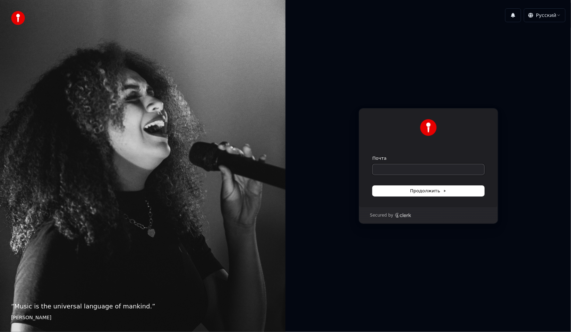
click at [417, 168] on input "Почта" at bounding box center [429, 169] width 112 height 10
click at [416, 187] on button "Продолжить" at bounding box center [429, 191] width 112 height 10
click at [414, 182] on form "Почта Продолжить" at bounding box center [429, 175] width 112 height 41
click at [413, 172] on input "Почта" at bounding box center [429, 169] width 112 height 10
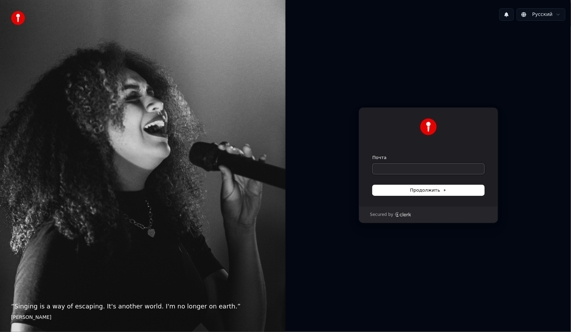
click at [403, 173] on input "Почта" at bounding box center [429, 169] width 112 height 10
click at [373, 155] on button "submit" at bounding box center [373, 155] width 0 height 0
type input "**********"
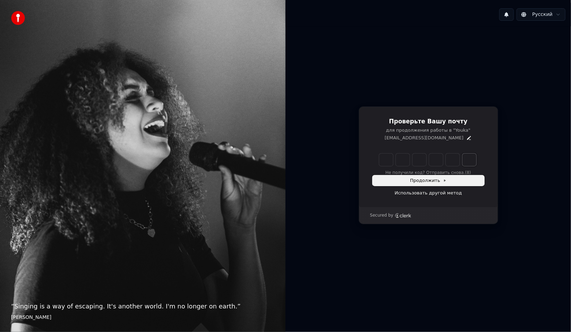
paste input "*"
type input "******"
type input "*"
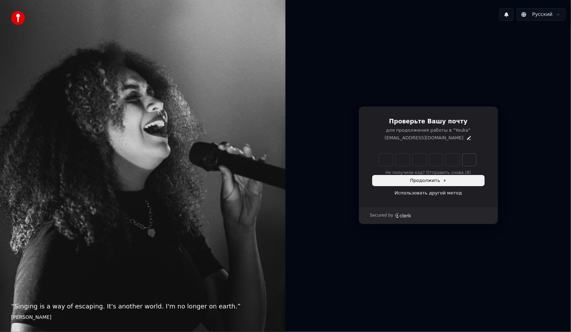
type input "*"
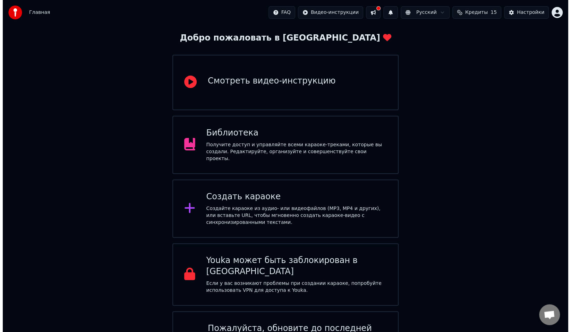
scroll to position [35, 0]
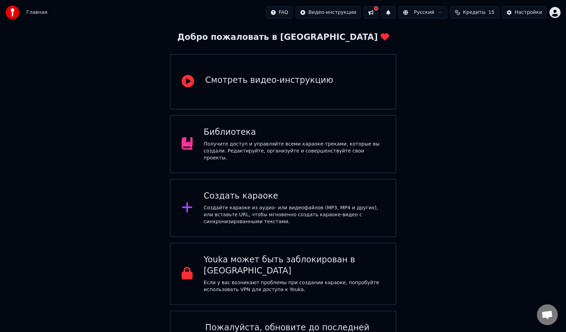
click at [236, 197] on div "Создать караоке" at bounding box center [294, 196] width 181 height 11
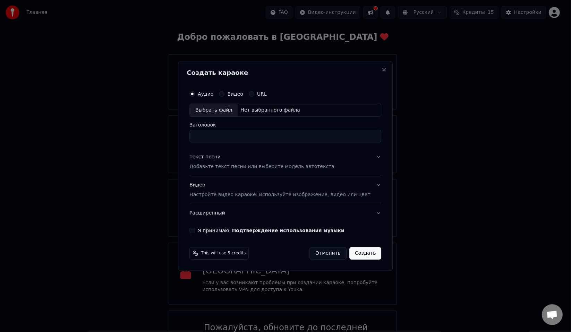
click at [255, 110] on div "Нет выбранного файла" at bounding box center [270, 110] width 65 height 7
type input "**********"
click at [355, 252] on button "Создать" at bounding box center [365, 253] width 32 height 12
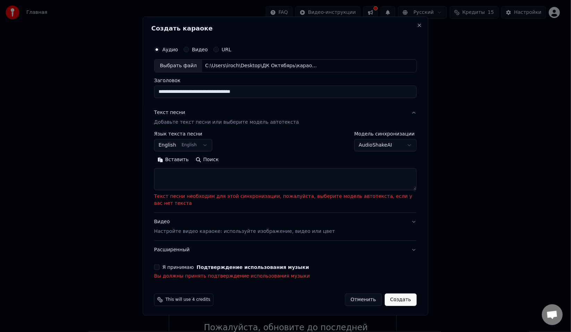
click at [195, 186] on textarea at bounding box center [285, 179] width 263 height 22
paste textarea "**********"
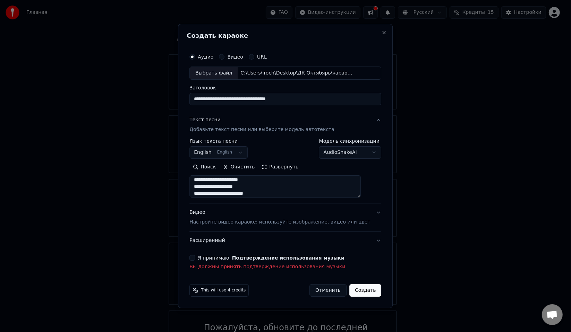
scroll to position [279, 0]
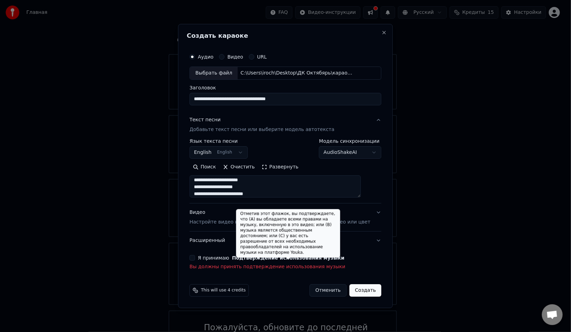
type textarea "**********"
click at [277, 258] on button "Подтверждение использования музыки" at bounding box center [288, 258] width 112 height 5
select select "**"
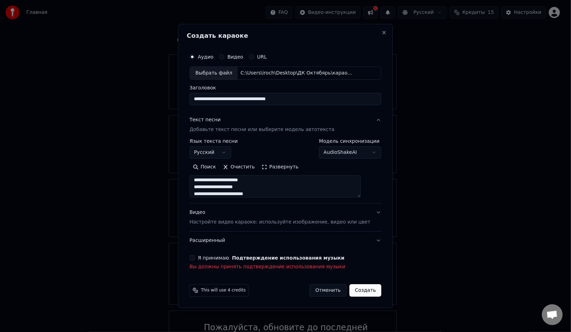
click at [195, 256] on button "Я принимаю Подтверждение использования музыки" at bounding box center [192, 258] width 6 height 6
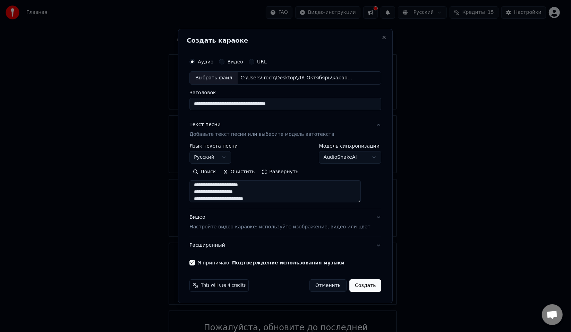
click at [364, 287] on button "Создать" at bounding box center [365, 286] width 32 height 12
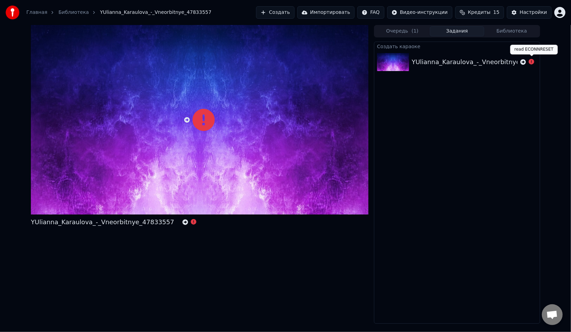
click at [532, 63] on icon at bounding box center [532, 62] width 6 height 6
click at [521, 62] on icon at bounding box center [523, 62] width 6 height 6
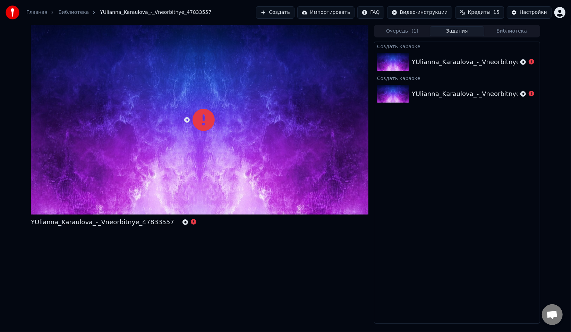
click at [229, 143] on div at bounding box center [200, 120] width 338 height 190
click at [189, 120] on icon at bounding box center [187, 120] width 6 height 6
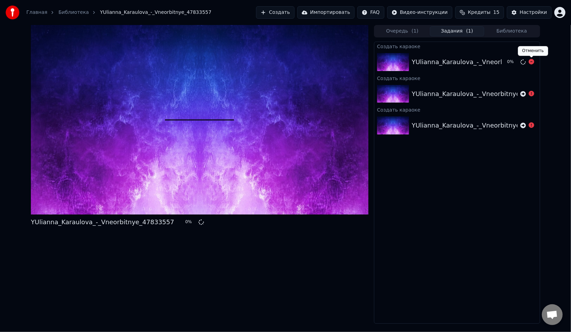
click at [532, 61] on icon at bounding box center [532, 62] width 6 height 6
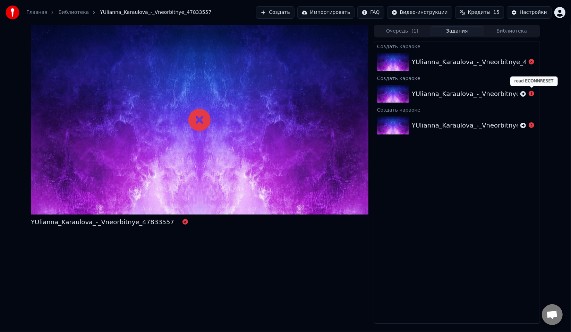
click at [532, 94] on icon at bounding box center [532, 94] width 6 height 6
click at [421, 35] on button "Очередь ( 1 )" at bounding box center [402, 31] width 55 height 10
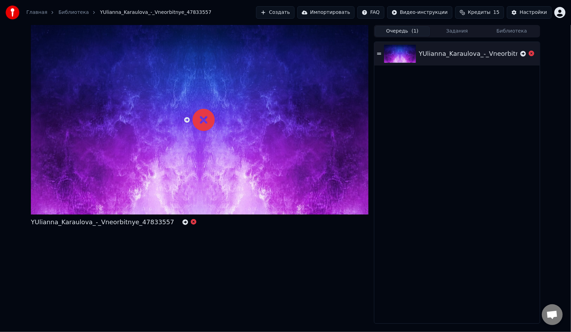
click at [402, 33] on button "Очередь ( 1 )" at bounding box center [402, 31] width 55 height 10
click at [532, 54] on icon at bounding box center [532, 54] width 6 height 6
click at [511, 36] on div "Очередь ( 1 ) Задания Библиотека" at bounding box center [457, 31] width 166 height 12
click at [511, 33] on button "Библиотека" at bounding box center [511, 31] width 55 height 10
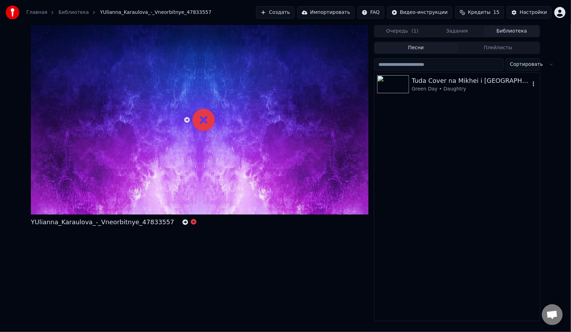
click at [454, 83] on div "Tuda Cover na Mikhei i [GEOGRAPHIC_DATA]" at bounding box center [471, 81] width 118 height 10
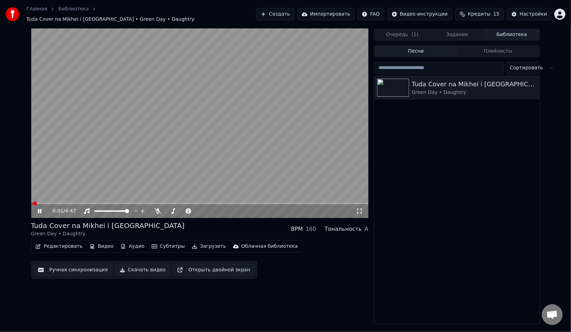
click at [44, 199] on video at bounding box center [200, 123] width 338 height 190
click at [45, 203] on span at bounding box center [200, 203] width 338 height 1
click at [57, 204] on div "0:12 / 4:47" at bounding box center [200, 211] width 338 height 14
click at [39, 209] on icon at bounding box center [39, 211] width 4 height 5
click at [40, 209] on icon at bounding box center [44, 212] width 16 height 6
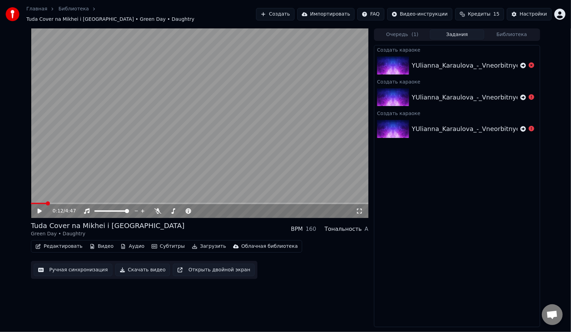
click at [448, 31] on button "Задания" at bounding box center [457, 34] width 55 height 10
click at [396, 31] on button "Очередь ( 1 )" at bounding box center [402, 34] width 55 height 10
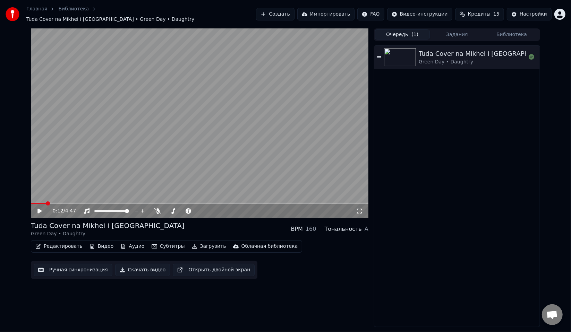
click at [454, 32] on button "Задания" at bounding box center [457, 34] width 55 height 10
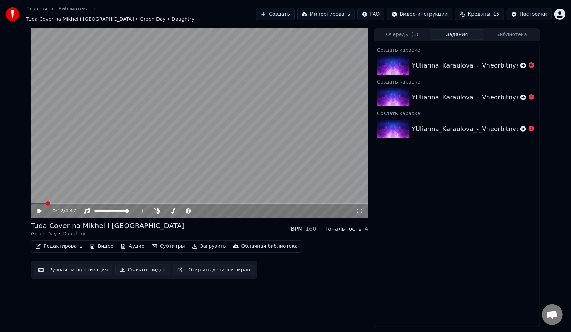
click at [402, 32] on button "Очередь ( 1 )" at bounding box center [402, 34] width 55 height 10
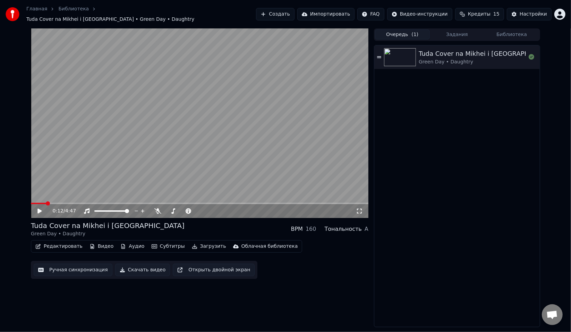
click at [271, 17] on button "Создать" at bounding box center [275, 14] width 38 height 12
click at [274, 15] on button "Создать" at bounding box center [275, 14] width 38 height 12
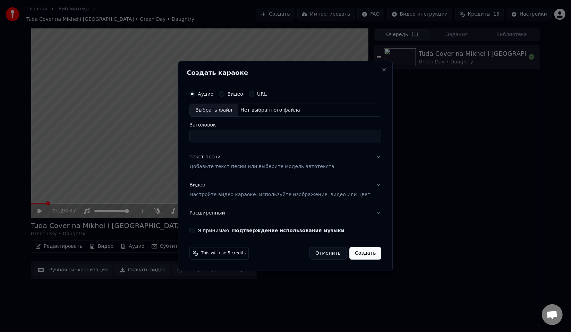
click at [237, 95] on label "Видео" at bounding box center [235, 94] width 16 height 5
click at [224, 95] on button "Видео" at bounding box center [222, 94] width 6 height 6
click at [213, 95] on label "Аудио" at bounding box center [206, 94] width 16 height 5
click at [195, 95] on button "Аудио" at bounding box center [192, 94] width 6 height 6
click at [221, 111] on div "Выбрать файл" at bounding box center [214, 110] width 48 height 12
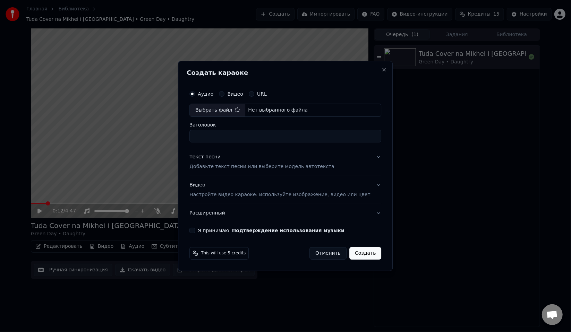
type input "**********"
click at [238, 170] on p "Добавьте текст песни или выберите модель автотекста" at bounding box center [261, 166] width 145 height 7
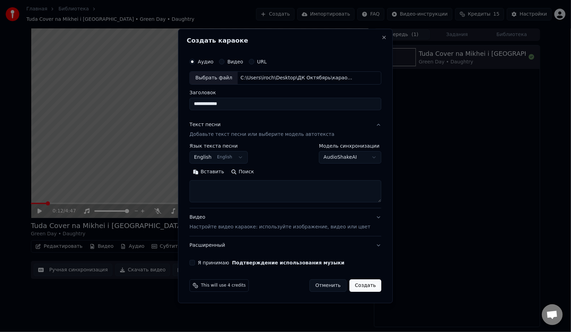
click at [239, 195] on textarea at bounding box center [285, 191] width 192 height 22
click at [233, 157] on button "English English" at bounding box center [218, 157] width 58 height 12
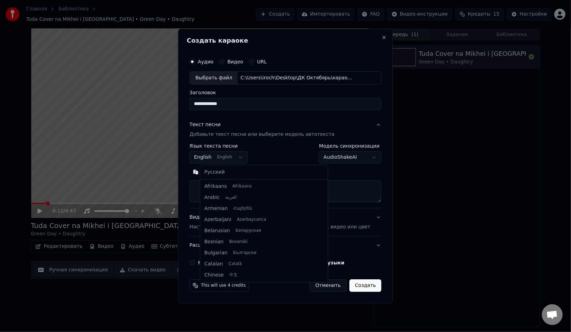
scroll to position [56, 0]
select select "**"
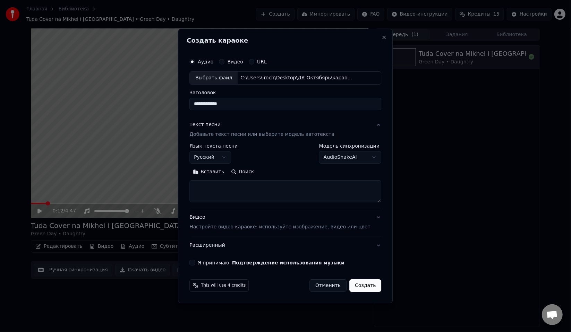
click at [226, 183] on textarea at bounding box center [285, 191] width 192 height 22
paste textarea "**********"
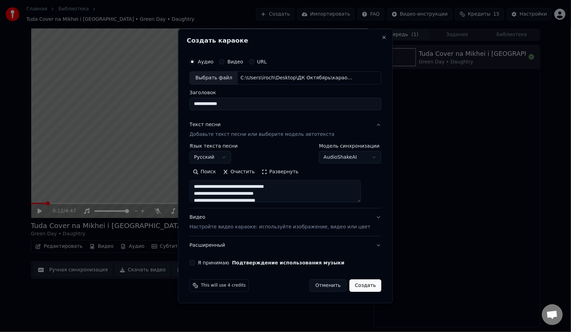
click at [278, 173] on button "Развернуть" at bounding box center [280, 172] width 44 height 11
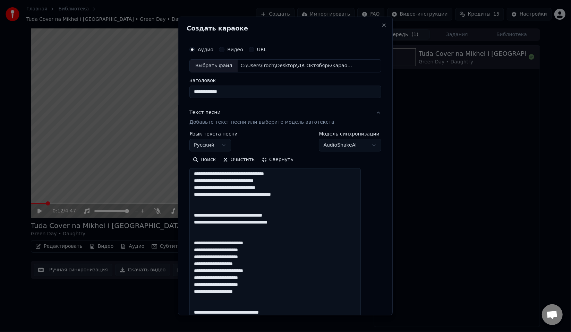
scroll to position [139, 0]
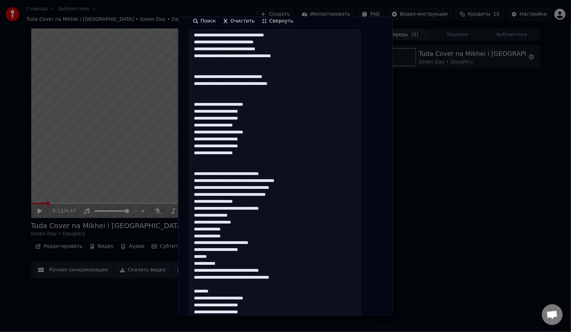
click at [220, 265] on textarea at bounding box center [274, 250] width 171 height 442
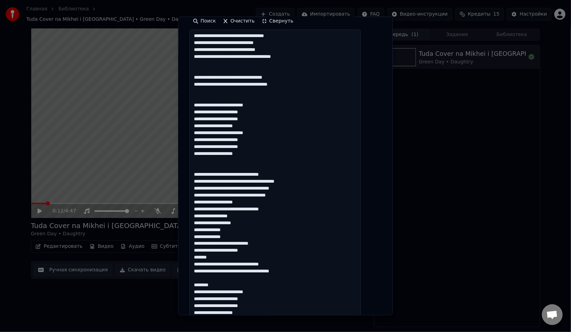
scroll to position [0, 0]
drag, startPoint x: 229, startPoint y: 259, endPoint x: 203, endPoint y: 204, distance: 61.0
click at [203, 204] on textarea at bounding box center [274, 250] width 171 height 442
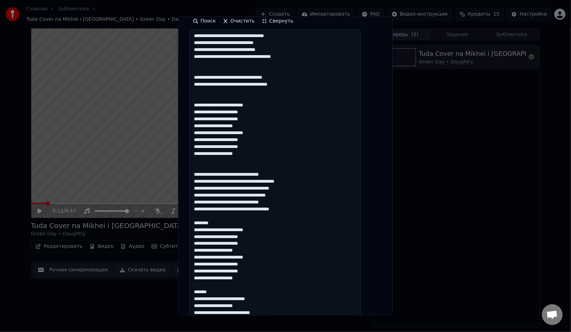
click at [213, 220] on textarea at bounding box center [274, 250] width 171 height 442
click at [213, 222] on textarea at bounding box center [274, 250] width 171 height 442
click at [213, 295] on textarea at bounding box center [274, 250] width 171 height 442
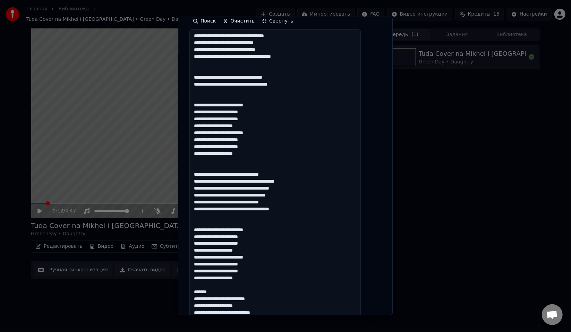
click at [213, 295] on textarea at bounding box center [274, 250] width 171 height 442
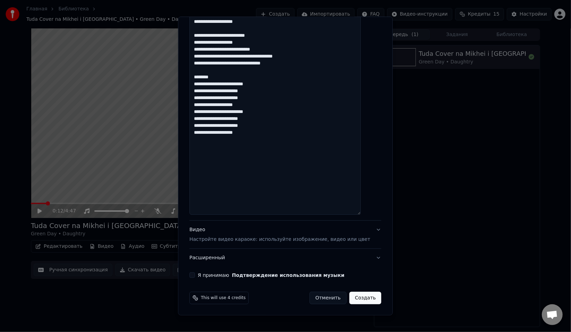
type textarea "**********"
click at [232, 245] on button "Видео Настройте видео караоке: используйте изображение, видео или цвет" at bounding box center [285, 235] width 192 height 28
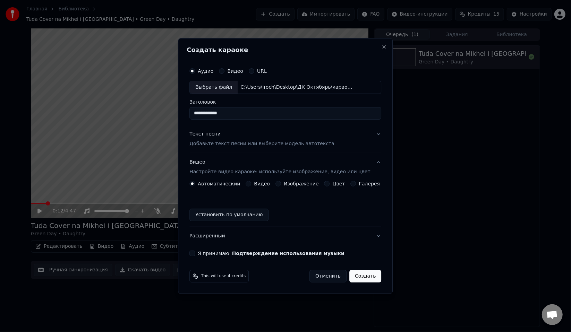
click at [286, 185] on label "Изображение" at bounding box center [301, 183] width 35 height 5
click at [281, 185] on button "Изображение" at bounding box center [278, 184] width 6 height 6
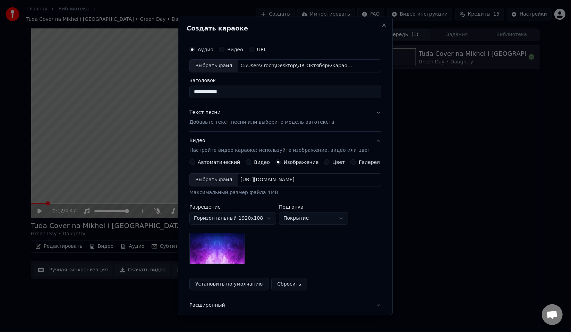
click at [225, 250] on img at bounding box center [217, 248] width 56 height 31
click at [240, 249] on img at bounding box center [217, 248] width 56 height 31
click at [323, 221] on body "**********" at bounding box center [285, 166] width 571 height 332
click at [320, 217] on body "**********" at bounding box center [285, 166] width 571 height 332
click at [227, 179] on div "Выбрать файл" at bounding box center [214, 180] width 48 height 12
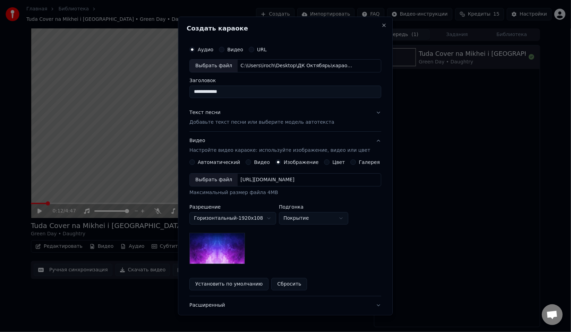
click at [214, 177] on div "Выбрать файл" at bounding box center [214, 180] width 48 height 12
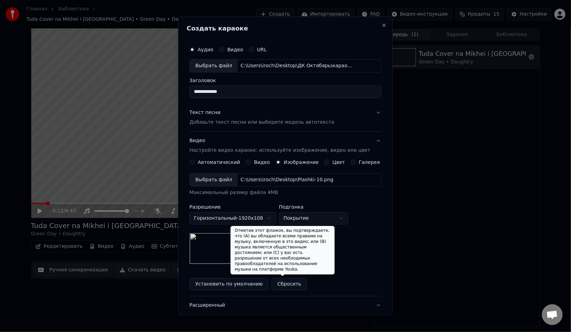
scroll to position [48, 0]
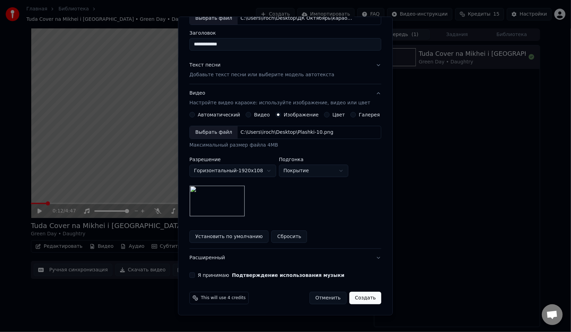
click at [362, 299] on button "Создать" at bounding box center [365, 298] width 32 height 12
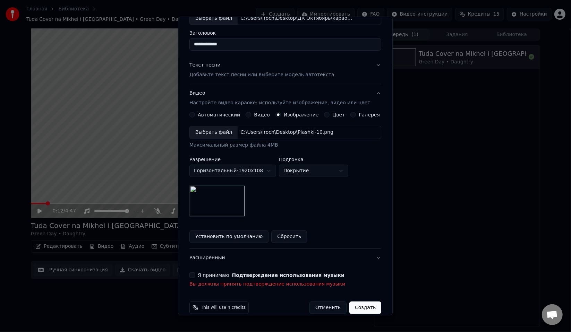
click at [195, 276] on button "Я принимаю Подтверждение использования музыки" at bounding box center [192, 276] width 6 height 6
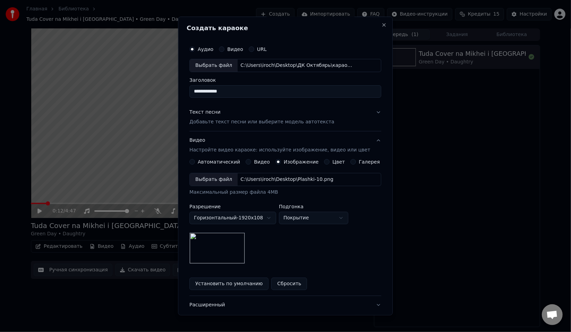
scroll to position [0, 0]
click at [245, 96] on input "**********" at bounding box center [285, 92] width 192 height 12
click at [265, 110] on div "Текст песни Добавьте текст песни или выберите модель автотекста" at bounding box center [261, 117] width 145 height 17
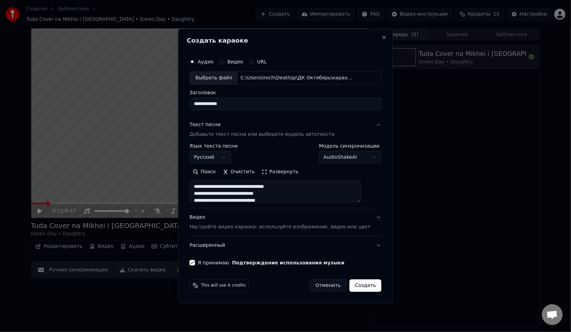
click at [358, 284] on button "Создать" at bounding box center [365, 286] width 32 height 12
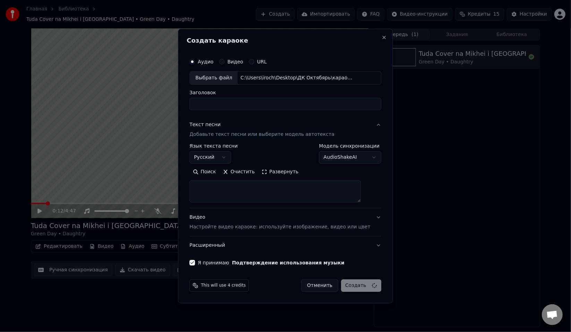
select select
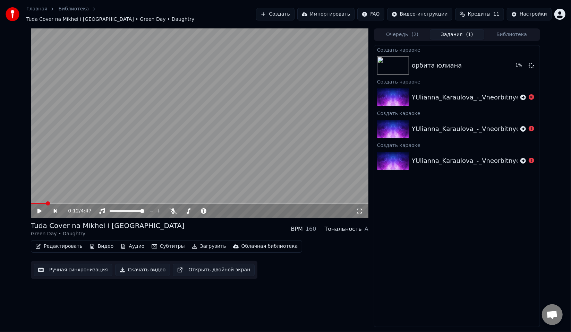
click at [477, 17] on button "Кредиты 11" at bounding box center [479, 14] width 49 height 12
click at [483, 65] on button "Обновить" at bounding box center [481, 64] width 42 height 12
click at [557, 181] on div "0:12 / 4:47 Tuda Cover na Mikhei i Dzhumandzhi Green Day • Daughtry BPM 160 Тон…" at bounding box center [285, 177] width 571 height 299
click at [359, 209] on icon at bounding box center [359, 212] width 7 height 6
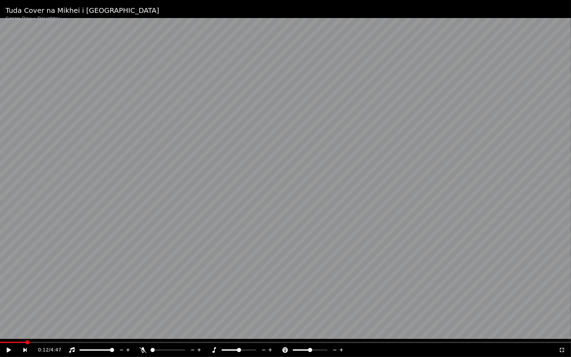
click at [22, 332] on video at bounding box center [285, 178] width 571 height 357
click at [20, 332] on video at bounding box center [285, 178] width 571 height 357
click at [10, 332] on icon at bounding box center [14, 350] width 16 height 6
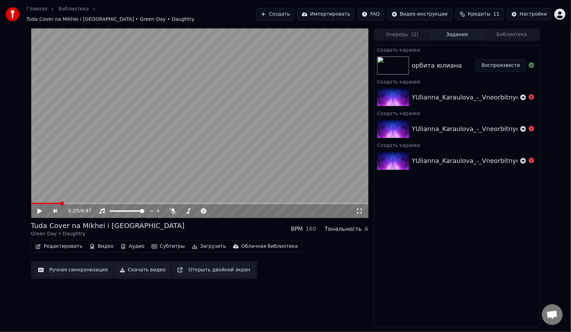
click at [499, 61] on button "Воспроизвести" at bounding box center [501, 65] width 50 height 12
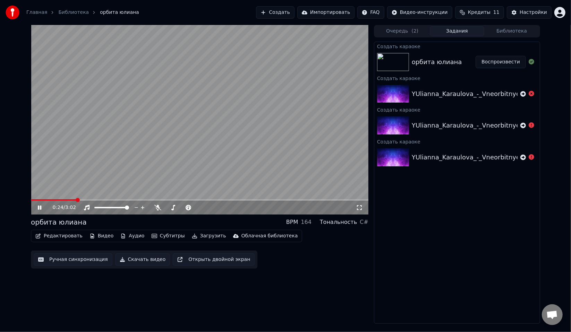
click at [44, 209] on icon at bounding box center [44, 208] width 16 height 6
click at [43, 209] on icon at bounding box center [44, 208] width 16 height 6
click at [68, 239] on button "Редактировать" at bounding box center [59, 236] width 53 height 10
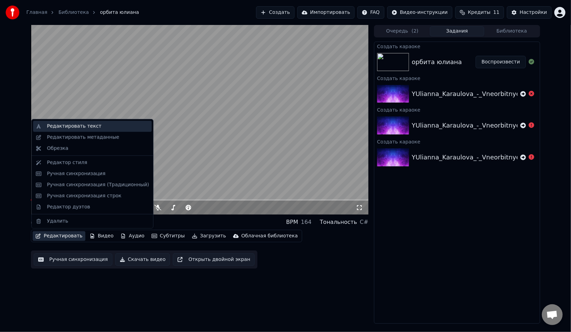
click at [74, 128] on div "Редактировать текст" at bounding box center [74, 126] width 54 height 7
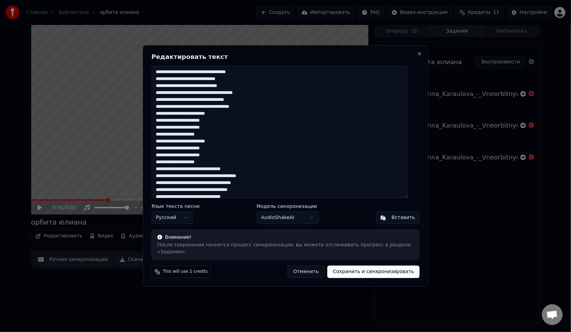
click at [207, 104] on textarea at bounding box center [280, 132] width 256 height 133
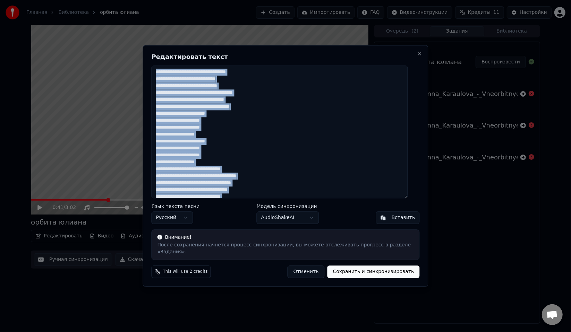
drag, startPoint x: 352, startPoint y: 60, endPoint x: 381, endPoint y: 59, distance: 28.5
click at [410, 68] on div "Редактировать текст Язык текста песни Русский Модель синхронизации AudioShakeAI…" at bounding box center [286, 166] width 286 height 242
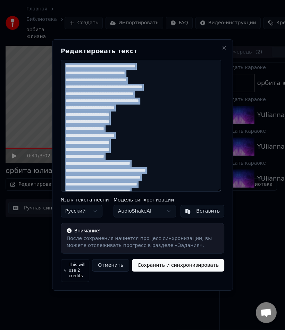
click at [149, 96] on textarea at bounding box center [141, 126] width 160 height 132
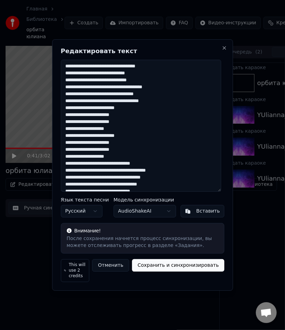
click at [124, 70] on textarea at bounding box center [141, 126] width 160 height 132
click at [77, 77] on textarea at bounding box center [141, 126] width 160 height 132
click at [124, 75] on textarea at bounding box center [141, 126] width 160 height 132
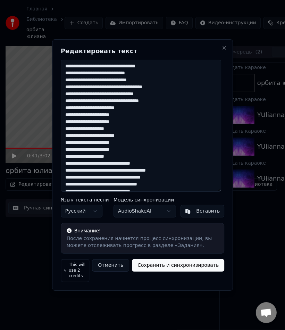
click at [124, 75] on textarea at bounding box center [141, 126] width 160 height 132
click at [123, 96] on textarea at bounding box center [141, 126] width 160 height 132
click at [96, 84] on textarea at bounding box center [141, 126] width 160 height 132
click at [150, 82] on textarea at bounding box center [141, 126] width 160 height 132
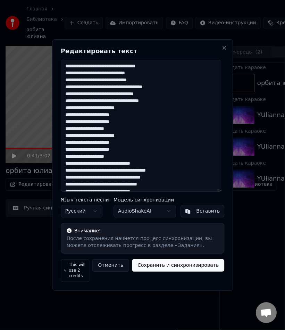
click at [150, 82] on textarea at bounding box center [141, 126] width 160 height 132
click at [69, 91] on textarea at bounding box center [141, 126] width 160 height 132
click at [146, 83] on textarea at bounding box center [141, 126] width 160 height 132
click at [70, 88] on textarea at bounding box center [141, 126] width 160 height 132
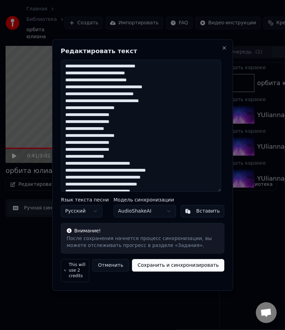
click at [70, 88] on textarea at bounding box center [141, 126] width 160 height 132
click at [95, 90] on textarea at bounding box center [141, 126] width 160 height 132
click at [164, 87] on textarea at bounding box center [141, 126] width 160 height 132
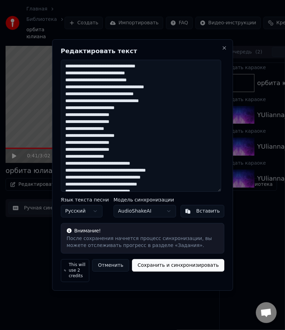
click at [88, 97] on textarea at bounding box center [141, 126] width 160 height 132
click at [164, 96] on textarea at bounding box center [141, 126] width 160 height 132
click at [92, 110] on textarea at bounding box center [141, 126] width 160 height 132
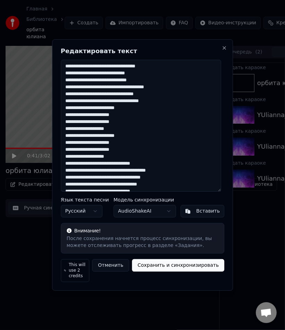
click at [70, 105] on textarea at bounding box center [141, 126] width 160 height 132
click at [115, 104] on textarea at bounding box center [141, 126] width 160 height 132
click at [164, 106] on textarea at bounding box center [141, 126] width 160 height 132
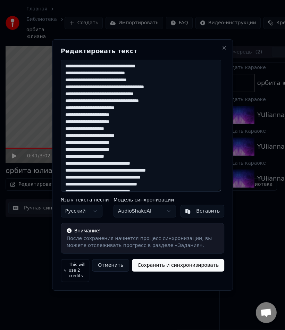
click at [164, 106] on textarea at bounding box center [141, 126] width 160 height 132
click at [97, 112] on textarea at bounding box center [141, 126] width 160 height 132
click at [130, 111] on textarea at bounding box center [141, 126] width 160 height 132
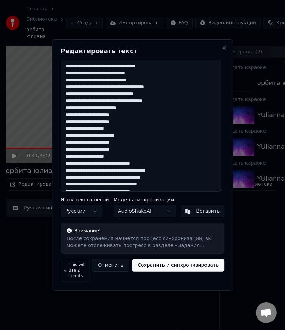
click at [96, 117] on textarea at bounding box center [141, 126] width 160 height 132
click at [120, 117] on textarea at bounding box center [141, 126] width 160 height 132
click at [122, 124] on textarea at bounding box center [141, 126] width 160 height 132
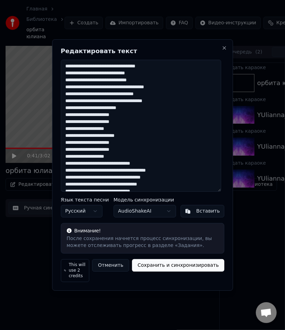
click at [104, 126] on textarea at bounding box center [141, 126] width 160 height 132
click at [73, 131] on textarea at bounding box center [141, 126] width 160 height 132
click at [102, 133] on textarea at bounding box center [141, 126] width 160 height 132
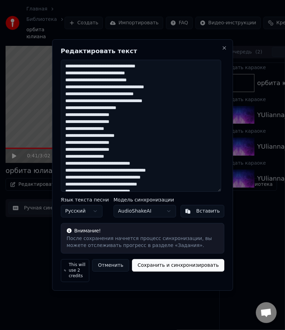
click at [102, 133] on textarea at bounding box center [141, 126] width 160 height 132
click at [81, 136] on textarea at bounding box center [141, 126] width 160 height 132
click at [111, 139] on textarea at bounding box center [141, 126] width 160 height 132
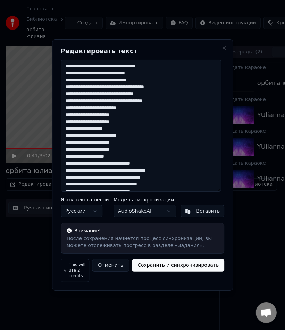
click at [74, 147] on textarea at bounding box center [141, 126] width 160 height 132
click at [101, 146] on textarea at bounding box center [141, 126] width 160 height 132
click at [121, 145] on textarea at bounding box center [141, 126] width 160 height 132
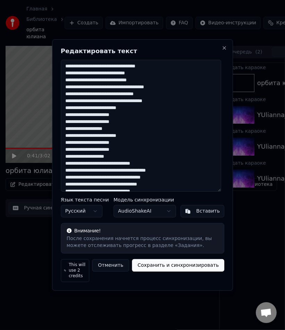
click at [121, 145] on textarea at bounding box center [141, 126] width 160 height 132
click at [92, 152] on textarea at bounding box center [141, 126] width 160 height 132
click at [70, 159] on textarea at bounding box center [141, 126] width 160 height 132
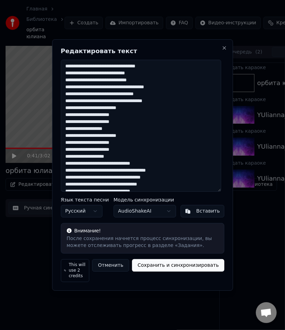
click at [102, 160] on textarea at bounding box center [141, 126] width 160 height 132
type textarea "**********"
click at [183, 269] on button "Сохранить и синхронизировать" at bounding box center [178, 265] width 92 height 12
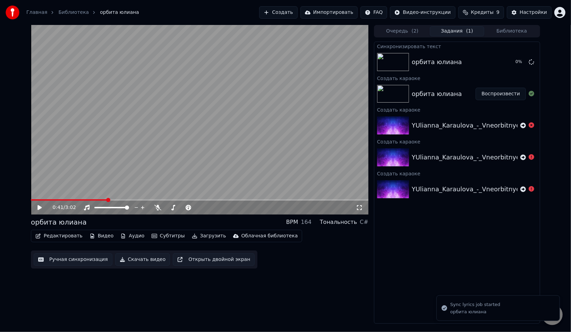
click at [36, 199] on video at bounding box center [200, 120] width 338 height 190
click at [34, 202] on div "0:41 / 3:02" at bounding box center [200, 208] width 338 height 14
click at [31, 201] on span at bounding box center [32, 199] width 2 height 1
click at [264, 112] on video at bounding box center [200, 120] width 338 height 190
click at [495, 64] on button "Воспроизвести" at bounding box center [501, 62] width 50 height 12
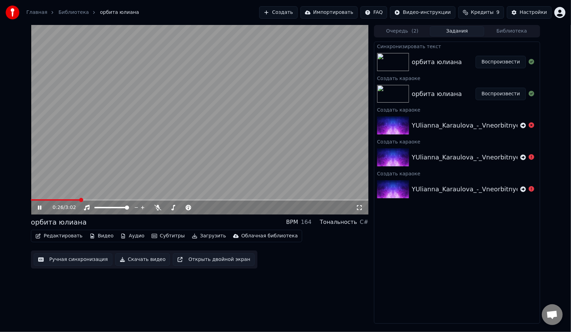
click at [476, 56] on button "Воспроизвести" at bounding box center [501, 62] width 50 height 12
click at [127, 125] on video at bounding box center [200, 120] width 338 height 190
click at [67, 235] on button "Редактировать" at bounding box center [59, 236] width 53 height 10
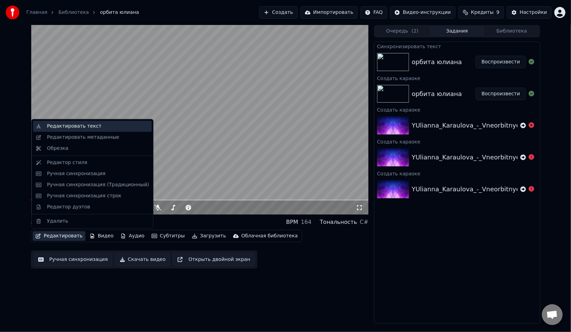
click at [69, 125] on div "Редактировать текст" at bounding box center [74, 126] width 54 height 7
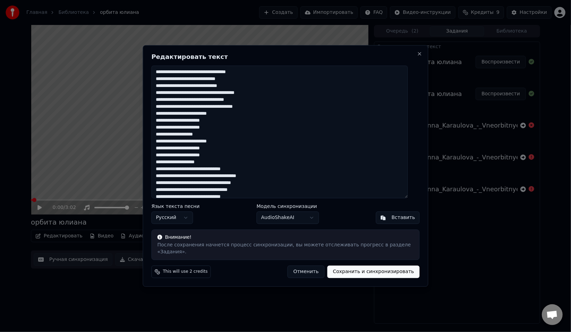
click at [219, 78] on textarea at bounding box center [280, 132] width 256 height 133
click at [219, 77] on textarea at bounding box center [280, 132] width 256 height 133
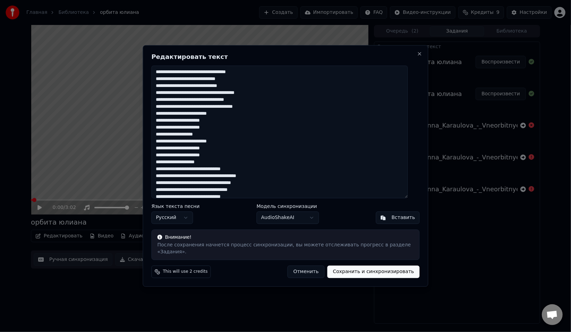
click at [269, 221] on body "Главная Библиотека орбита [PERSON_NAME] Импортировать FAQ Видео-инструкции Кред…" at bounding box center [285, 166] width 571 height 332
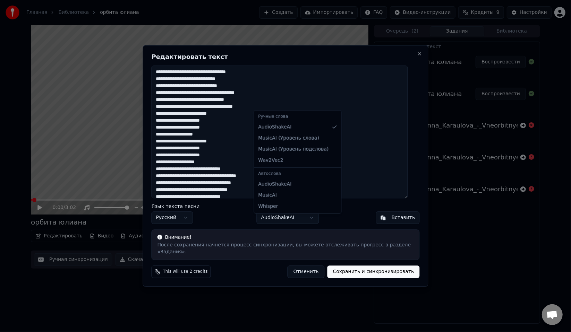
click at [269, 221] on body "Главная Библиотека орбита [PERSON_NAME] Импортировать FAQ Видео-инструкции Кред…" at bounding box center [285, 166] width 571 height 332
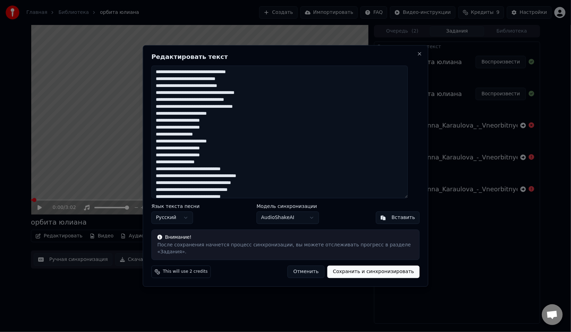
click at [269, 221] on body "Главная Библиотека орбита [PERSON_NAME] Импортировать FAQ Видео-инструкции Кред…" at bounding box center [285, 166] width 571 height 332
click at [311, 266] on button "Отменить" at bounding box center [306, 272] width 37 height 12
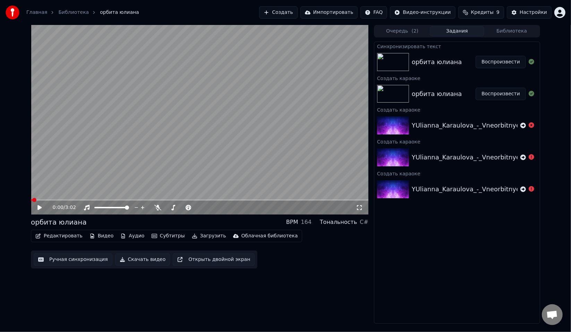
click at [56, 235] on button "Редактировать" at bounding box center [59, 236] width 53 height 10
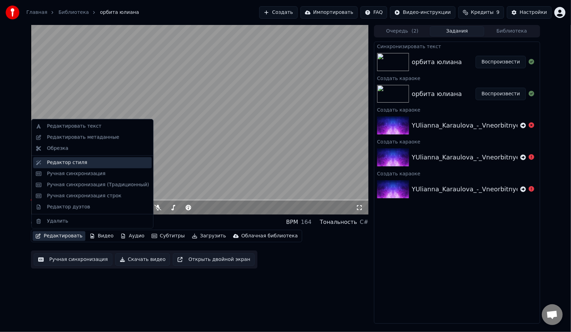
click at [67, 163] on div "Редактор стиля" at bounding box center [67, 162] width 40 height 7
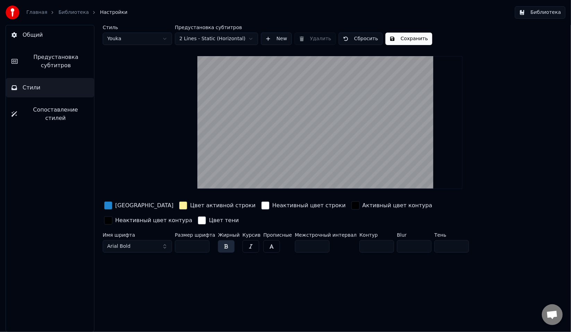
click at [318, 170] on video at bounding box center [329, 122] width 265 height 133
click at [65, 11] on link "Библиотека" at bounding box center [73, 12] width 31 height 7
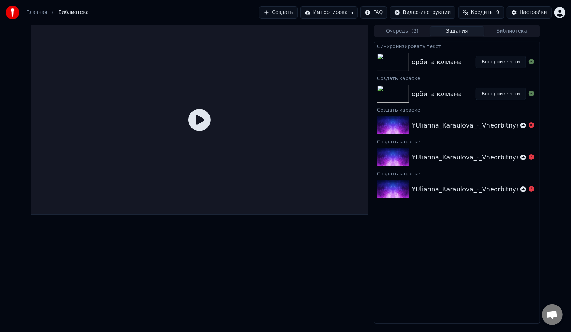
click at [459, 60] on div "орбита юлиана" at bounding box center [444, 62] width 64 height 10
click at [195, 117] on icon at bounding box center [199, 120] width 22 height 22
click at [432, 64] on div "орбита юлиана" at bounding box center [437, 62] width 50 height 10
click at [430, 98] on div "орбита юлиана" at bounding box center [437, 94] width 50 height 10
click at [503, 65] on button "Воспроизвести" at bounding box center [501, 62] width 50 height 12
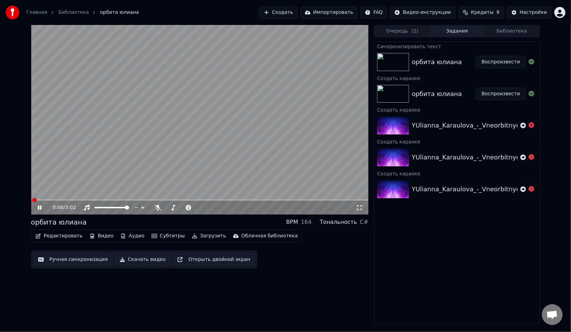
click at [39, 197] on video at bounding box center [200, 120] width 338 height 190
click at [43, 200] on span at bounding box center [200, 199] width 338 height 1
click at [54, 200] on span at bounding box center [200, 199] width 338 height 1
click at [69, 237] on button "Редактировать" at bounding box center [59, 236] width 53 height 10
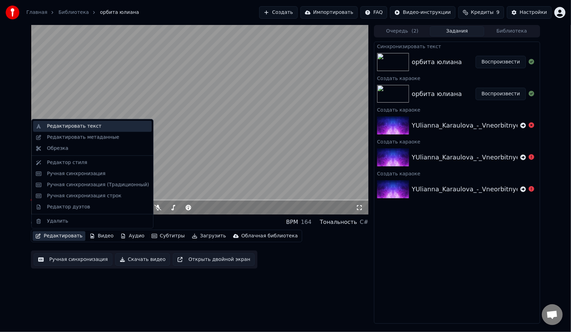
click at [66, 123] on div "Редактировать текст" at bounding box center [74, 126] width 54 height 7
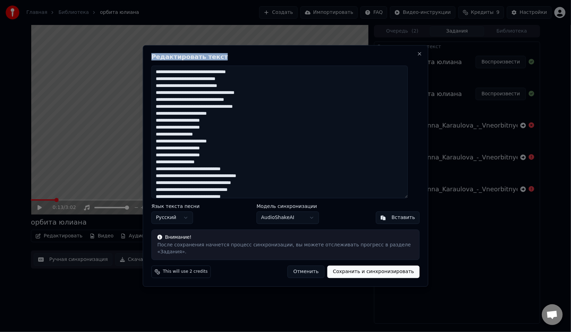
drag, startPoint x: 298, startPoint y: 64, endPoint x: 352, endPoint y: 89, distance: 59.6
click at [354, 93] on div "Редактировать текст Язык текста песни Русский Модель синхронизации AudioShakeAI…" at bounding box center [286, 166] width 286 height 242
click at [209, 77] on textarea at bounding box center [280, 132] width 256 height 133
paste textarea "*"
click at [232, 77] on textarea at bounding box center [280, 132] width 256 height 133
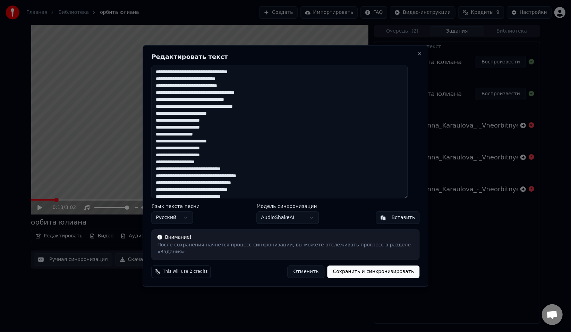
paste textarea "*"
click at [169, 84] on textarea at bounding box center [280, 132] width 256 height 133
paste textarea "*"
click at [179, 83] on textarea at bounding box center [280, 132] width 256 height 133
paste textarea "*"
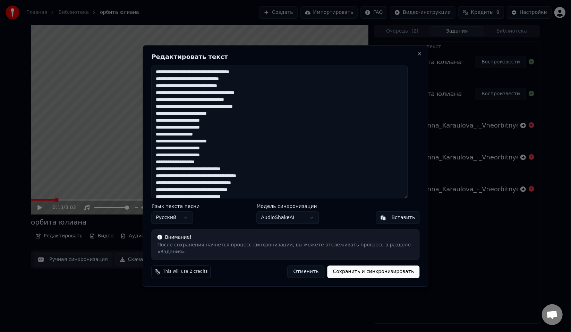
click at [219, 83] on textarea at bounding box center [280, 132] width 256 height 133
paste textarea "*"
click at [238, 81] on textarea at bounding box center [280, 132] width 256 height 133
paste textarea "*"
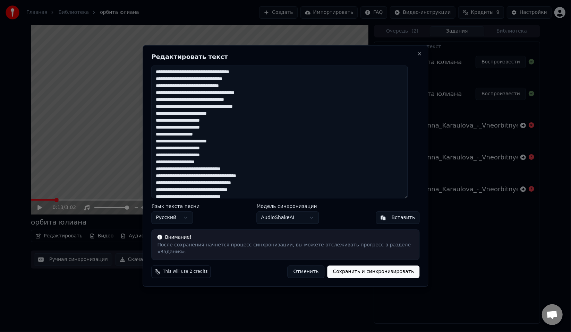
paste textarea "*"
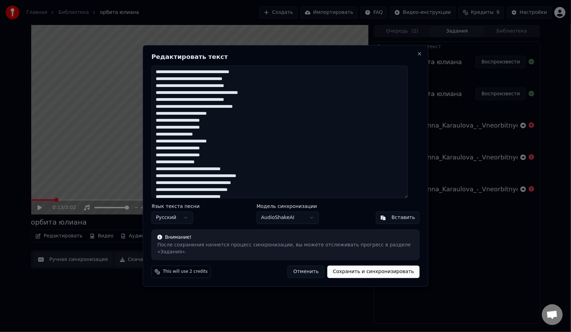
paste textarea "*"
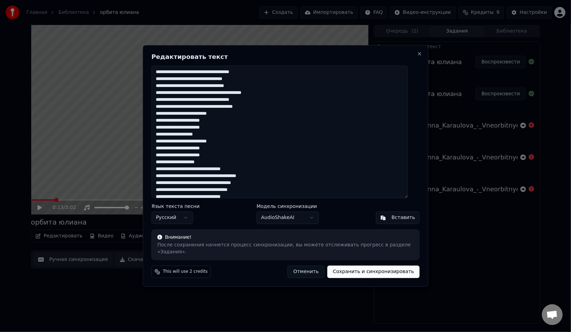
paste textarea "*"
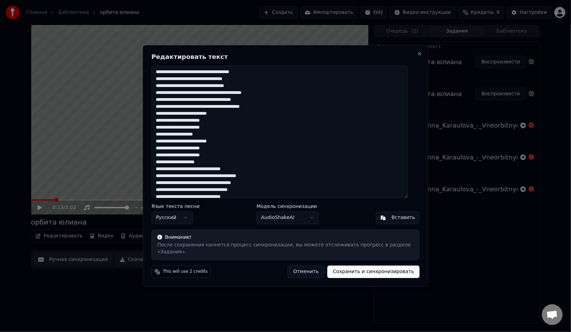
paste textarea "*"
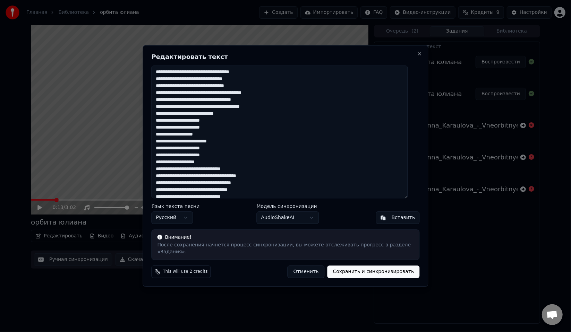
paste textarea "*"
paste
type textarea "**********"
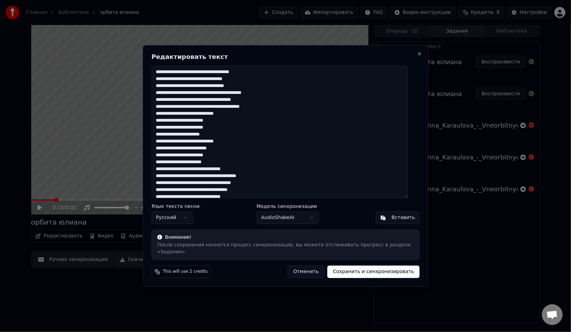
click at [382, 275] on div "Редактировать текст Язык текста песни Русский Модель синхронизации AudioShakeAI…" at bounding box center [286, 166] width 286 height 242
click at [373, 270] on button "Сохранить и синхронизировать" at bounding box center [374, 272] width 92 height 12
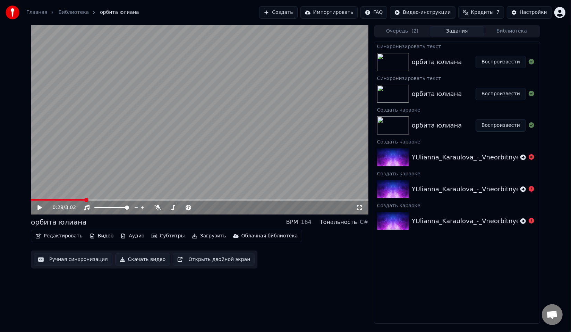
click at [66, 236] on button "Редактировать" at bounding box center [59, 236] width 53 height 10
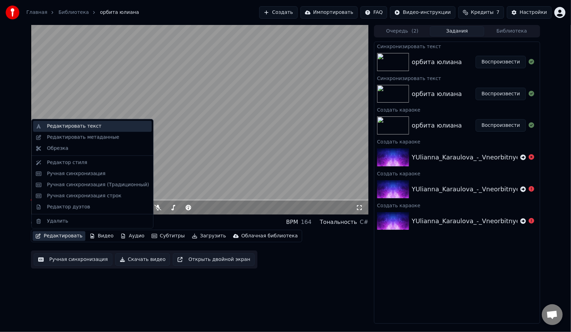
click at [65, 125] on div "Редактировать текст" at bounding box center [74, 126] width 54 height 7
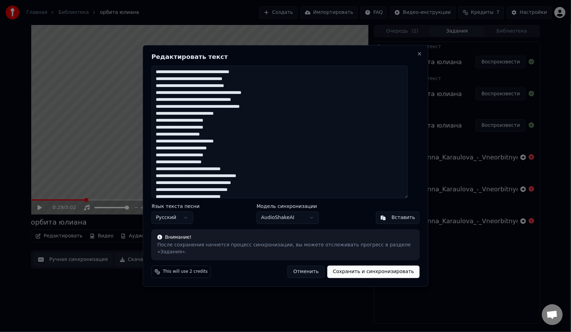
click at [282, 138] on textarea at bounding box center [280, 132] width 256 height 133
click at [316, 269] on button "Отменить" at bounding box center [306, 272] width 37 height 12
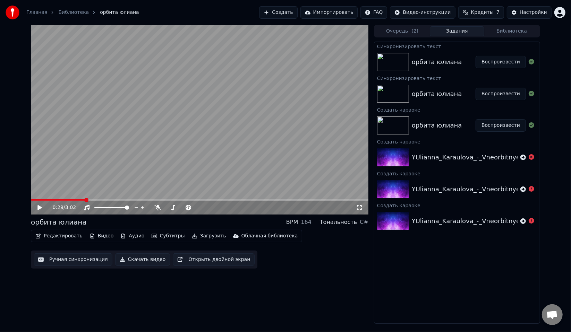
click at [66, 238] on button "Редактировать" at bounding box center [59, 236] width 53 height 10
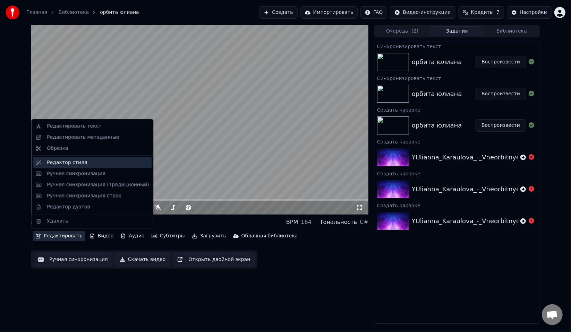
click at [69, 163] on div "Редактор стиля" at bounding box center [67, 162] width 40 height 7
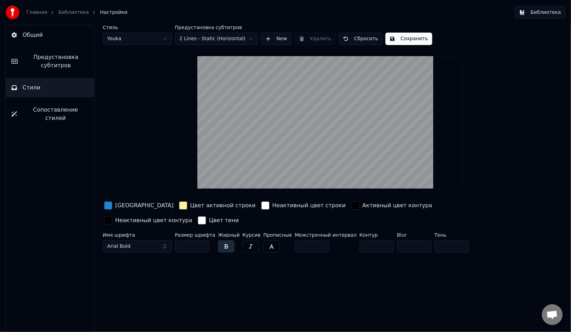
click at [126, 247] on span "Arial Bold" at bounding box center [118, 246] width 23 height 7
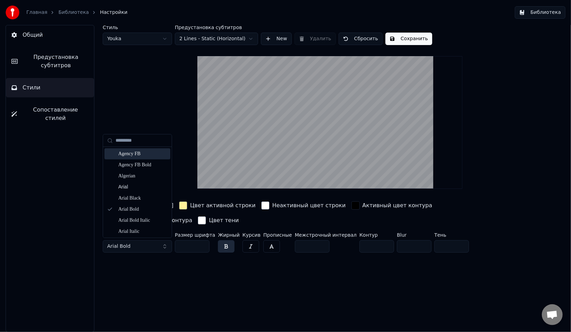
click at [546, 63] on div "Стиль Youka Предустановка субтитров 2 Lines - Static (Horizontal) New Удалить С…" at bounding box center [330, 140] width 454 height 231
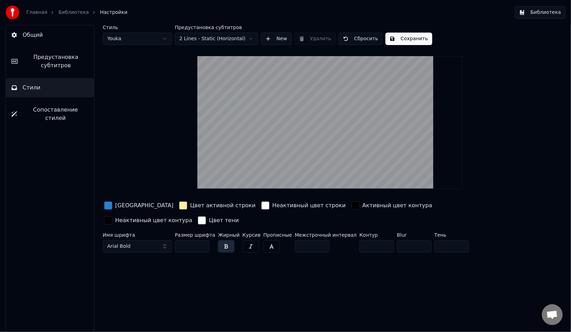
click at [61, 14] on link "Библиотека" at bounding box center [73, 12] width 31 height 7
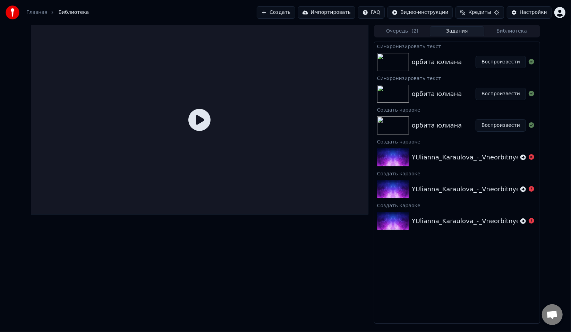
click at [469, 59] on div "орбита юлиана" at bounding box center [444, 62] width 64 height 10
click at [495, 60] on button "Воспроизвести" at bounding box center [501, 62] width 50 height 12
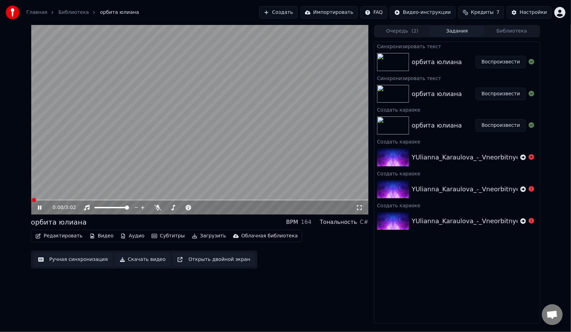
click at [40, 209] on icon at bounding box center [39, 208] width 3 height 4
click at [67, 237] on button "Редактировать" at bounding box center [59, 236] width 53 height 10
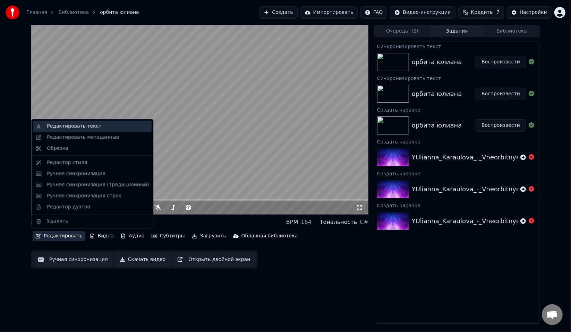
click at [73, 128] on div "Редактировать текст" at bounding box center [74, 126] width 54 height 7
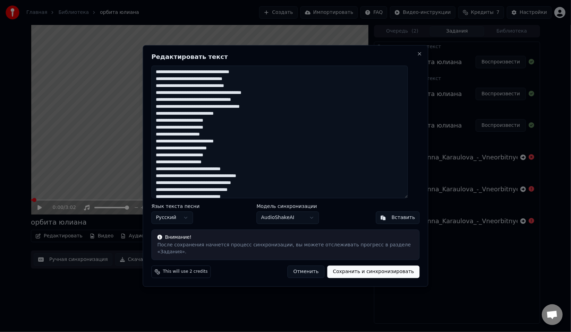
click at [209, 76] on textarea at bounding box center [280, 132] width 256 height 133
drag, startPoint x: 239, startPoint y: 74, endPoint x: 234, endPoint y: 75, distance: 5.0
click at [234, 75] on textarea at bounding box center [280, 132] width 256 height 133
click at [269, 88] on textarea at bounding box center [280, 132] width 256 height 133
click at [183, 82] on textarea at bounding box center [280, 132] width 256 height 133
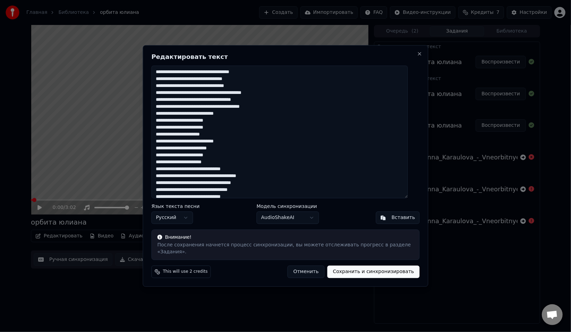
type textarea "**********"
click at [349, 269] on button "Сохранить и синхронизировать" at bounding box center [374, 272] width 92 height 12
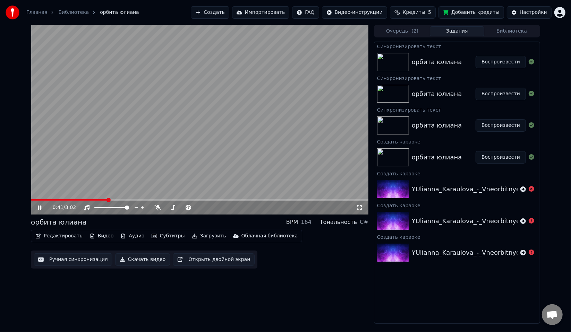
click at [249, 128] on video at bounding box center [200, 120] width 338 height 190
click at [31, 200] on span at bounding box center [31, 199] width 0 height 1
click at [40, 209] on icon at bounding box center [39, 207] width 4 height 5
click at [53, 233] on button "Редактировать" at bounding box center [59, 236] width 53 height 10
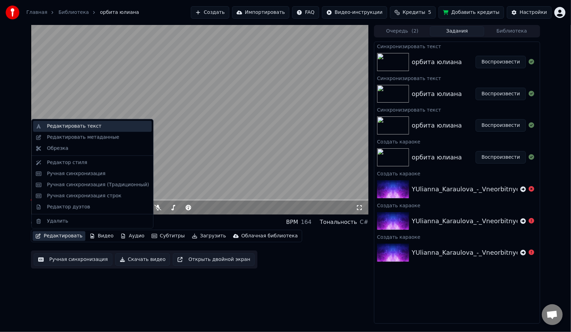
click at [67, 122] on div "Редактировать текст" at bounding box center [92, 126] width 119 height 11
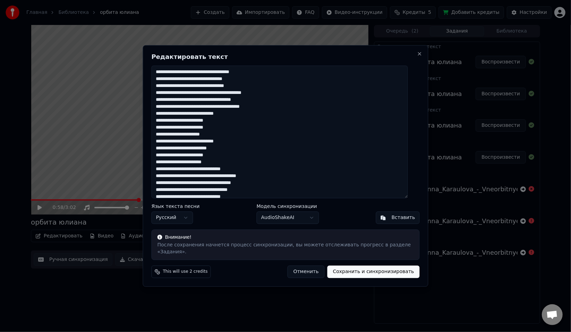
click at [266, 91] on textarea at bounding box center [280, 132] width 256 height 133
click at [318, 269] on button "Отменить" at bounding box center [306, 272] width 37 height 12
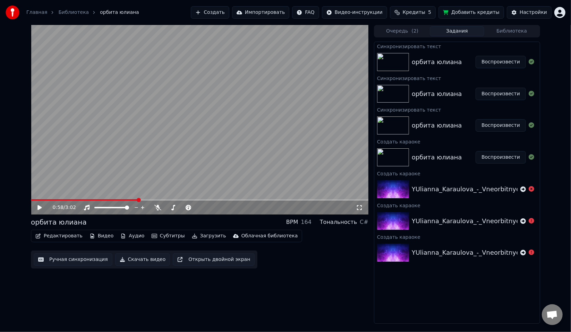
click at [439, 120] on div "орбита [PERSON_NAME]" at bounding box center [456, 126] width 165 height 24
click at [512, 126] on button "Воспроизвести" at bounding box center [501, 125] width 50 height 12
click at [71, 236] on button "Редактировать" at bounding box center [59, 236] width 53 height 10
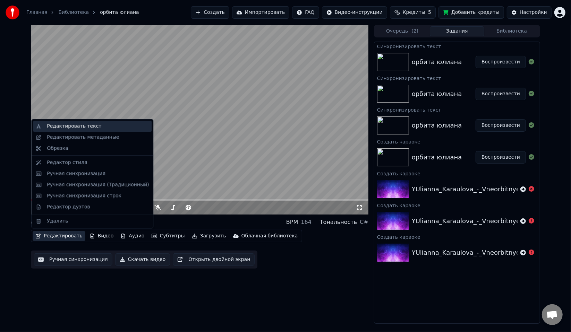
click at [78, 130] on div "Редактировать текст" at bounding box center [92, 126] width 119 height 11
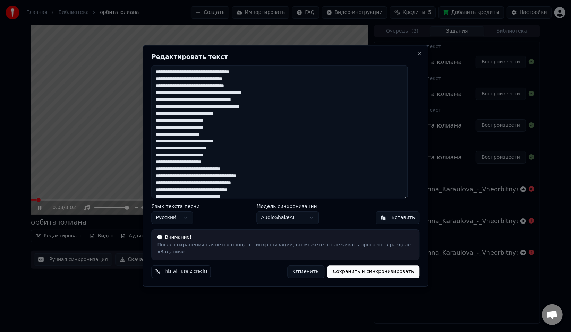
click at [304, 271] on button "Отменить" at bounding box center [306, 272] width 37 height 12
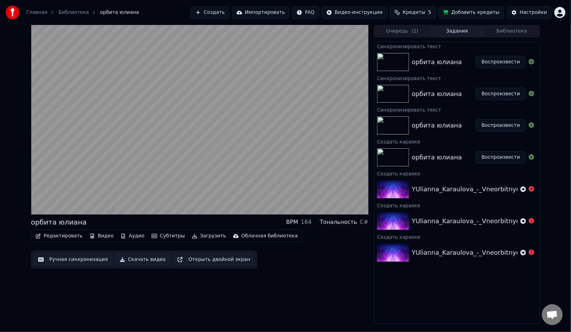
click at [487, 157] on button "Воспроизвести" at bounding box center [501, 157] width 50 height 12
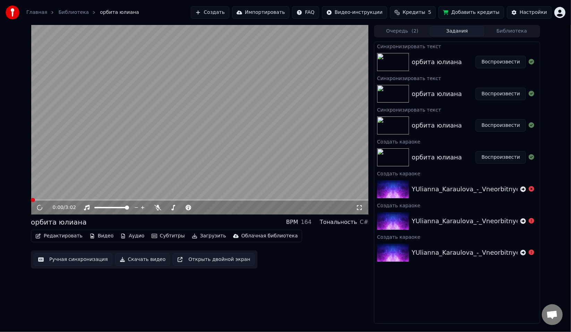
click at [69, 237] on button "Редактировать" at bounding box center [59, 236] width 53 height 10
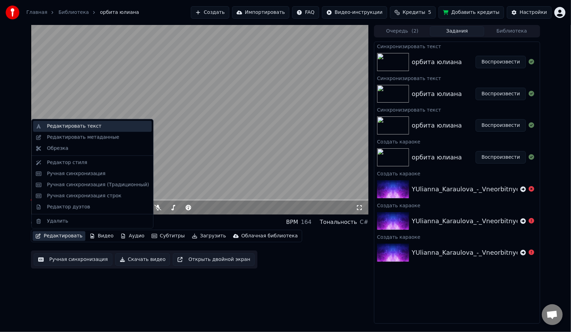
click at [75, 125] on div "Редактировать текст" at bounding box center [74, 126] width 54 height 7
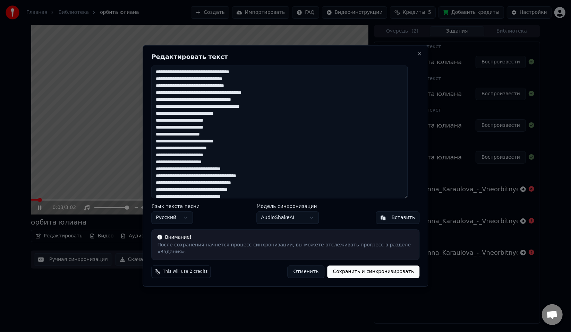
click at [306, 271] on button "Отменить" at bounding box center [306, 272] width 37 height 12
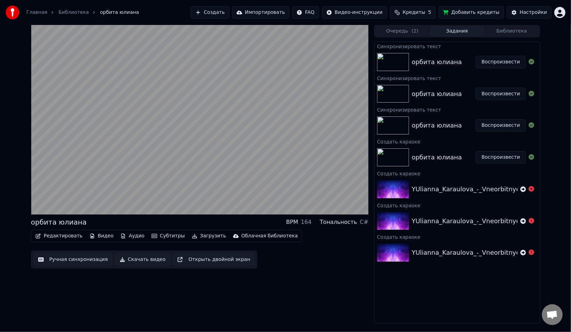
click at [440, 93] on div "орбита юлиана" at bounding box center [437, 94] width 50 height 10
click at [491, 59] on button "Воспроизвести" at bounding box center [501, 62] width 50 height 12
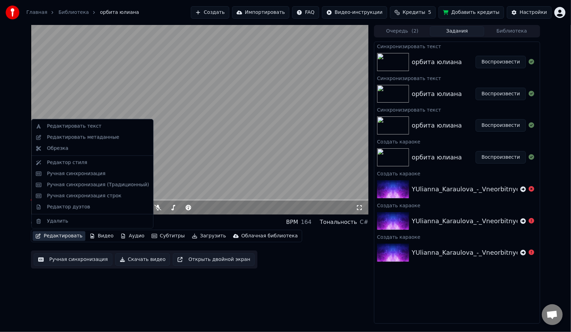
click at [59, 237] on button "Редактировать" at bounding box center [59, 236] width 53 height 10
click at [75, 126] on div "Редактировать текст" at bounding box center [74, 126] width 54 height 7
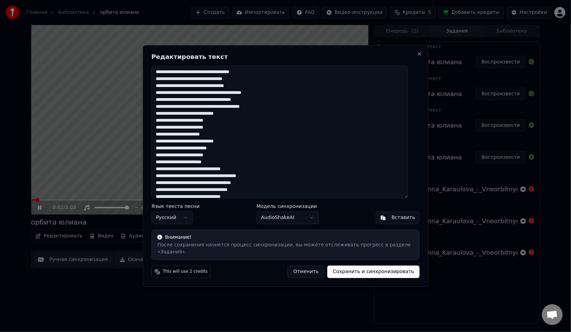
click at [303, 269] on button "Отменить" at bounding box center [306, 272] width 37 height 12
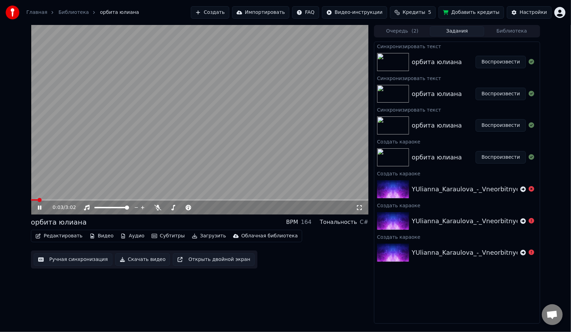
click at [39, 212] on div "0:03 / 3:02" at bounding box center [200, 208] width 338 height 14
click at [39, 209] on icon at bounding box center [39, 208] width 3 height 4
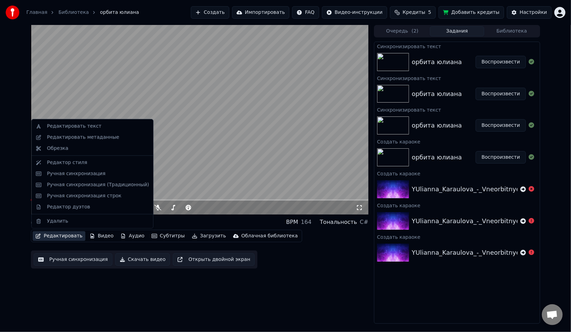
click at [57, 241] on button "Редактировать" at bounding box center [59, 236] width 53 height 10
click at [67, 128] on div "Редактировать текст" at bounding box center [74, 126] width 54 height 7
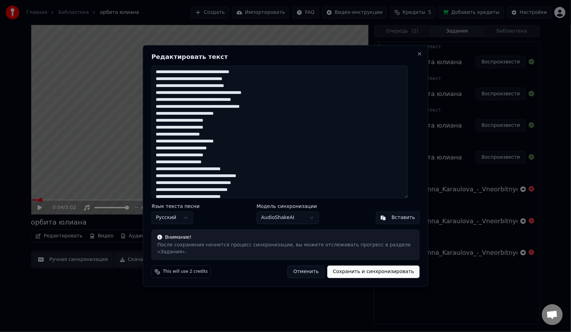
click at [210, 74] on textarea at bounding box center [280, 132] width 256 height 133
click at [232, 75] on textarea at bounding box center [280, 132] width 256 height 133
click at [263, 89] on textarea at bounding box center [280, 132] width 256 height 133
click at [299, 96] on textarea at bounding box center [280, 132] width 256 height 133
click at [291, 110] on textarea at bounding box center [280, 132] width 256 height 133
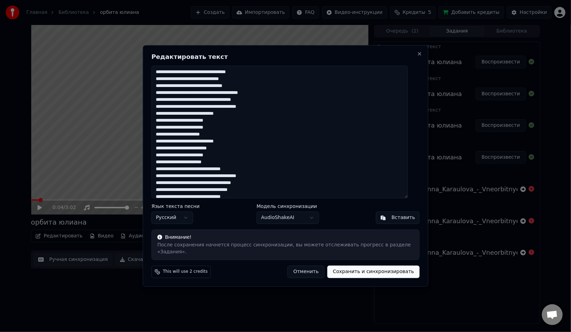
click at [261, 111] on textarea at bounding box center [280, 132] width 256 height 133
click at [258, 103] on textarea at bounding box center [280, 132] width 256 height 133
click at [279, 104] on textarea at bounding box center [280, 132] width 256 height 133
click at [248, 117] on textarea at bounding box center [280, 132] width 256 height 133
click at [226, 112] on textarea at bounding box center [280, 132] width 256 height 133
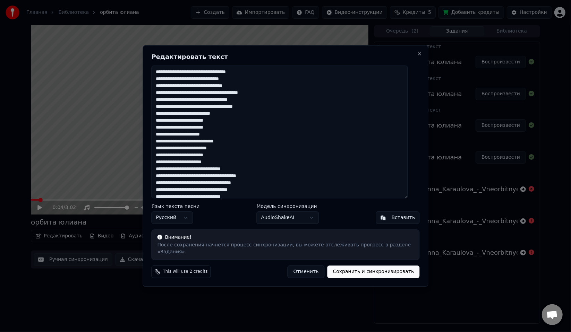
click at [208, 110] on textarea at bounding box center [280, 132] width 256 height 133
click at [210, 96] on textarea at bounding box center [280, 132] width 256 height 133
click at [188, 95] on textarea at bounding box center [280, 132] width 256 height 133
click at [206, 90] on textarea at bounding box center [280, 132] width 256 height 133
click at [186, 88] on textarea at bounding box center [280, 132] width 256 height 133
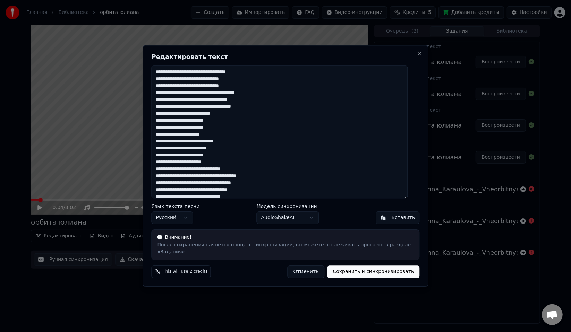
click at [185, 82] on textarea at bounding box center [280, 132] width 256 height 133
click at [195, 104] on textarea at bounding box center [280, 132] width 256 height 133
click at [177, 103] on textarea at bounding box center [280, 132] width 256 height 133
click at [175, 103] on textarea at bounding box center [280, 132] width 256 height 133
click at [190, 117] on textarea at bounding box center [280, 132] width 256 height 133
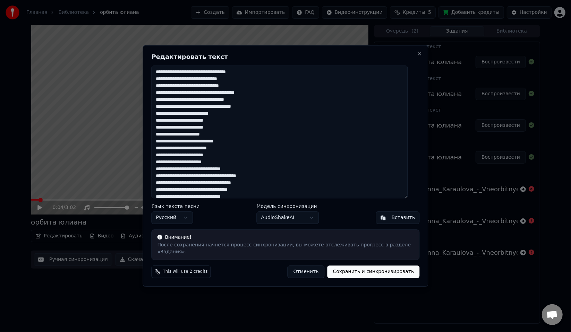
click at [201, 117] on textarea at bounding box center [280, 132] width 256 height 133
click at [240, 130] on textarea at bounding box center [280, 132] width 256 height 133
click at [195, 132] on textarea at bounding box center [280, 132] width 256 height 133
click at [206, 123] on textarea at bounding box center [280, 132] width 256 height 133
click at [187, 124] on textarea at bounding box center [280, 132] width 256 height 133
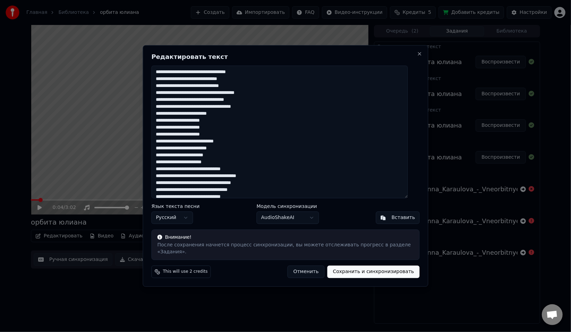
click at [230, 138] on textarea at bounding box center [280, 132] width 256 height 133
click at [199, 138] on textarea at bounding box center [280, 132] width 256 height 133
click at [232, 145] on textarea at bounding box center [280, 132] width 256 height 133
click at [213, 145] on textarea at bounding box center [280, 132] width 256 height 133
click at [212, 145] on textarea at bounding box center [280, 132] width 256 height 133
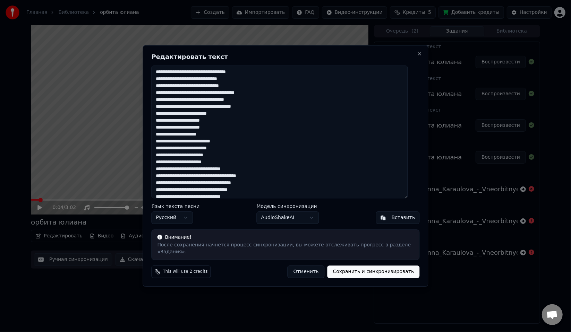
click at [195, 146] on textarea at bounding box center [280, 132] width 256 height 133
click at [176, 139] on textarea at bounding box center [280, 132] width 256 height 133
click at [164, 139] on textarea at bounding box center [280, 132] width 256 height 133
click at [165, 145] on textarea at bounding box center [280, 132] width 256 height 133
click at [165, 152] on textarea at bounding box center [280, 132] width 256 height 133
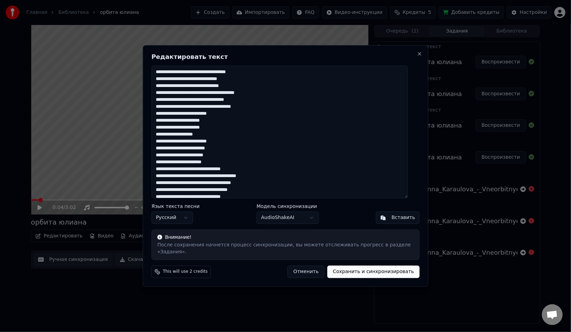
click at [179, 152] on textarea at bounding box center [280, 132] width 256 height 133
click at [205, 152] on textarea at bounding box center [280, 132] width 256 height 133
click at [186, 151] on textarea at bounding box center [280, 132] width 256 height 133
click at [197, 159] on textarea at bounding box center [280, 132] width 256 height 133
click at [173, 158] on textarea at bounding box center [280, 132] width 256 height 133
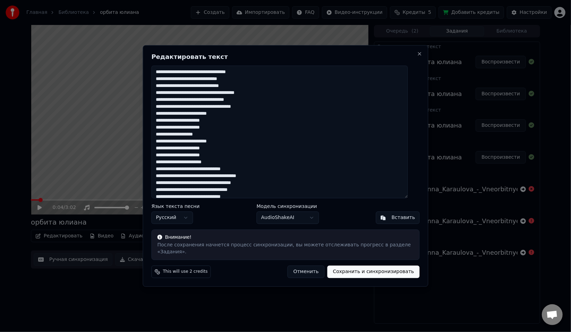
click at [177, 167] on textarea at bounding box center [280, 132] width 256 height 133
click at [177, 166] on textarea at bounding box center [280, 132] width 256 height 133
click at [166, 166] on textarea at bounding box center [280, 132] width 256 height 133
click at [192, 167] on textarea at bounding box center [280, 132] width 256 height 133
click at [224, 166] on textarea at bounding box center [280, 132] width 256 height 133
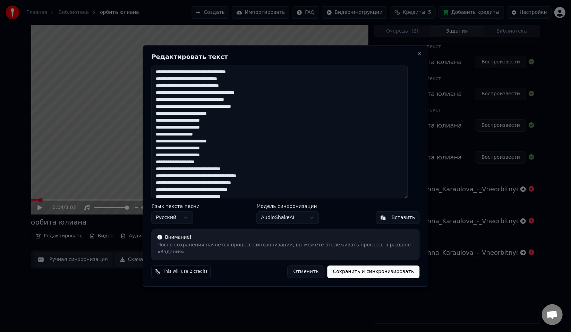
click at [243, 91] on textarea at bounding box center [280, 132] width 256 height 133
click at [256, 97] on textarea at bounding box center [280, 132] width 256 height 133
click at [243, 90] on textarea at bounding box center [280, 132] width 256 height 133
click at [297, 88] on textarea at bounding box center [280, 132] width 256 height 133
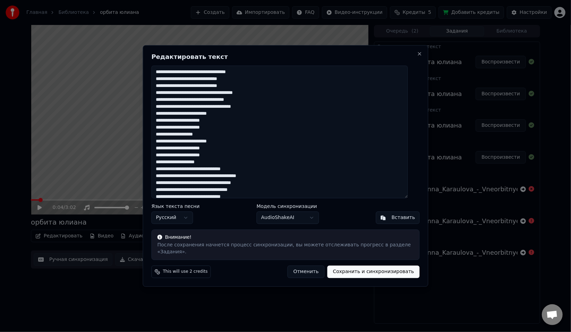
click at [289, 104] on textarea at bounding box center [280, 132] width 256 height 133
type textarea "**********"
click at [362, 269] on button "Сохранить и синхронизировать" at bounding box center [374, 272] width 92 height 12
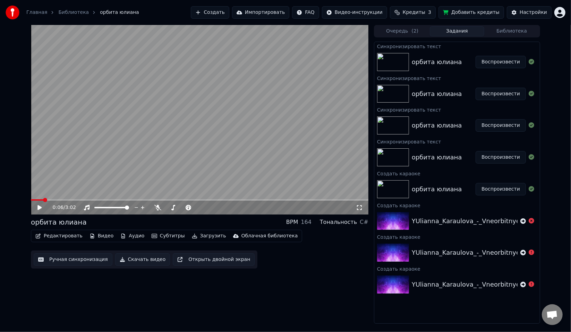
click at [501, 62] on button "Воспроизвести" at bounding box center [501, 62] width 50 height 12
click at [476, 56] on button "Воспроизвести" at bounding box center [501, 62] width 50 height 12
click at [38, 210] on icon at bounding box center [44, 208] width 16 height 6
click at [62, 160] on video at bounding box center [200, 120] width 338 height 190
click at [58, 238] on button "Редактировать" at bounding box center [59, 236] width 53 height 10
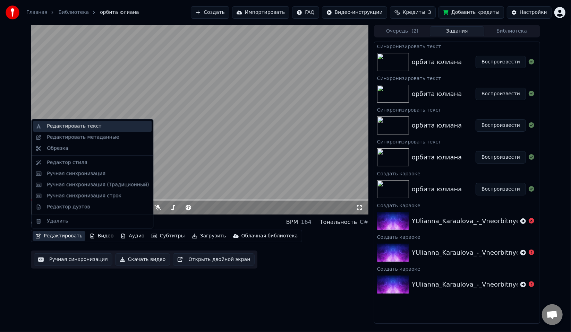
click at [64, 128] on div "Редактировать текст" at bounding box center [74, 126] width 54 height 7
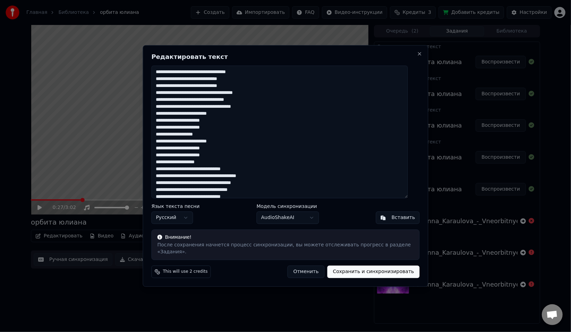
click at [174, 84] on textarea at bounding box center [280, 132] width 256 height 133
click at [263, 90] on textarea at bounding box center [280, 132] width 256 height 133
click at [195, 270] on span "This will use 2 credits" at bounding box center [185, 273] width 45 height 6
click at [312, 268] on button "Отменить" at bounding box center [306, 272] width 37 height 12
type textarea "**********"
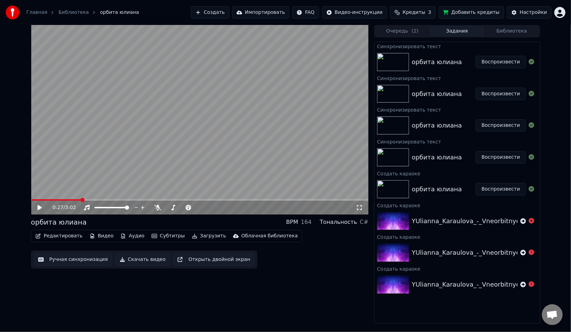
click at [163, 236] on button "Субтитры" at bounding box center [168, 236] width 39 height 10
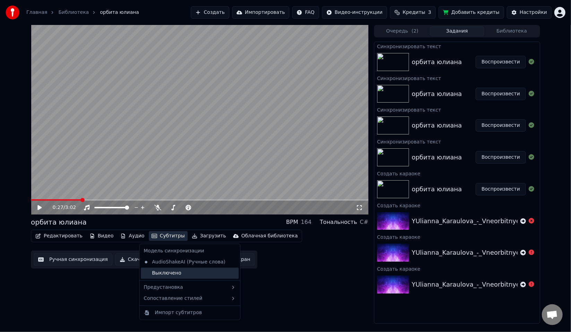
click at [170, 269] on div "Выключено" at bounding box center [190, 273] width 98 height 11
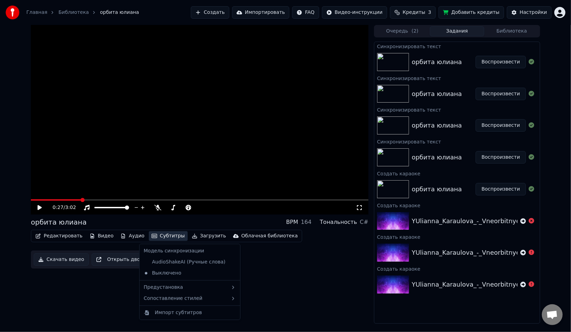
click at [159, 238] on button "Субтитры" at bounding box center [168, 236] width 39 height 10
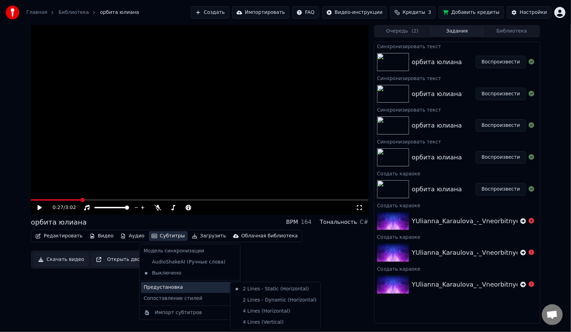
click at [171, 289] on div "Предустановка" at bounding box center [190, 287] width 98 height 11
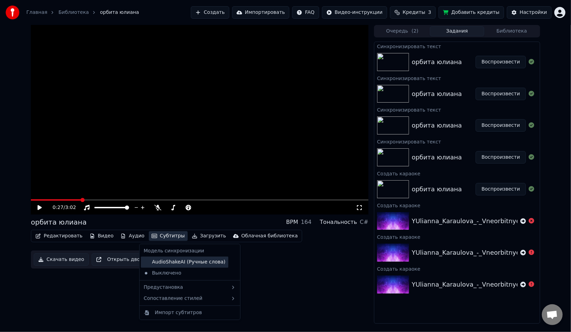
click at [200, 261] on div "AudioShakeAI (Ручные слова)" at bounding box center [184, 262] width 87 height 11
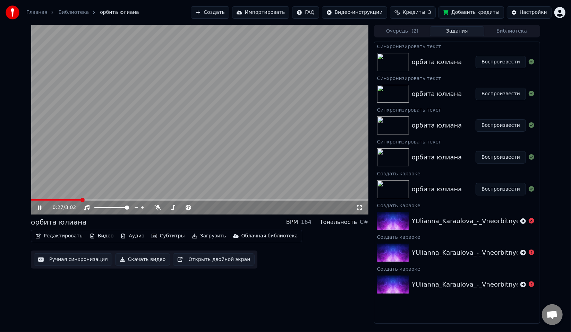
click at [186, 168] on video at bounding box center [200, 120] width 338 height 190
click at [74, 257] on button "Ручная синхронизация" at bounding box center [73, 260] width 79 height 12
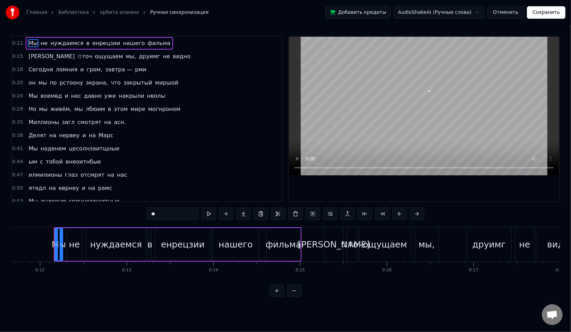
scroll to position [0, 1020]
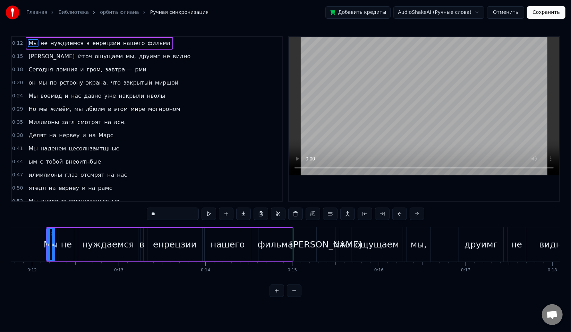
click at [96, 44] on span "енрецзии" at bounding box center [106, 43] width 29 height 8
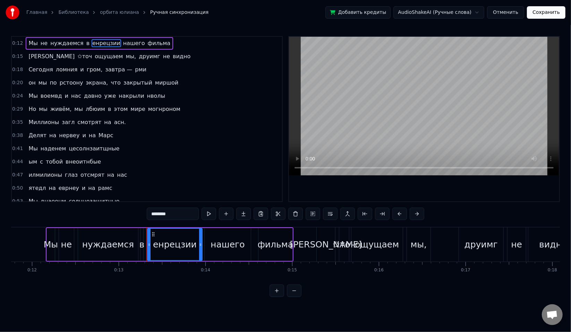
click at [147, 218] on input "********" at bounding box center [173, 214] width 52 height 12
click at [147, 216] on input "********" at bounding box center [173, 214] width 52 height 12
click at [156, 214] on input "********" at bounding box center [173, 214] width 52 height 12
type input "********"
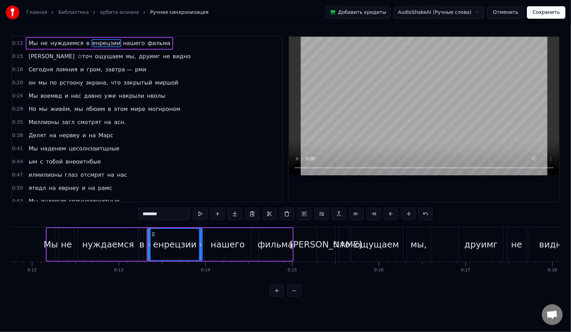
click at [165, 173] on div "0:47 илмилионы глаз отсмрят на нас" at bounding box center [147, 175] width 270 height 13
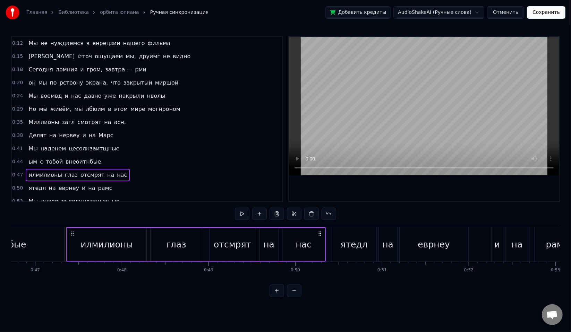
scroll to position [0, 4073]
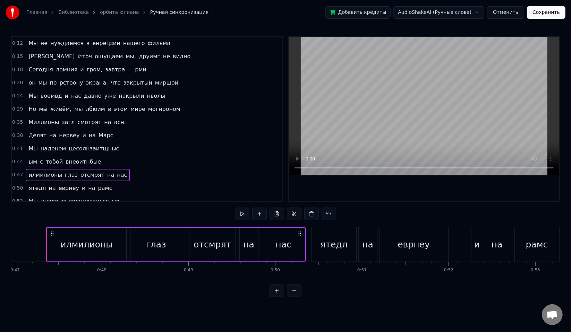
click at [103, 14] on link "орбита юлиана" at bounding box center [119, 12] width 39 height 7
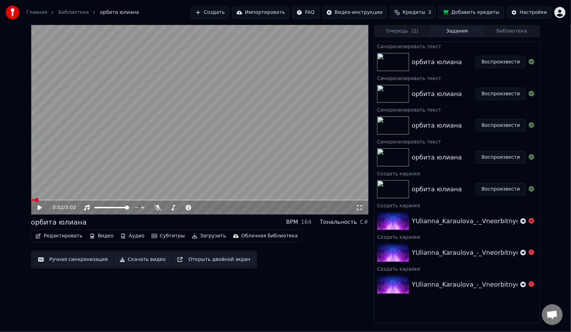
click at [58, 237] on button "Редактировать" at bounding box center [59, 236] width 53 height 10
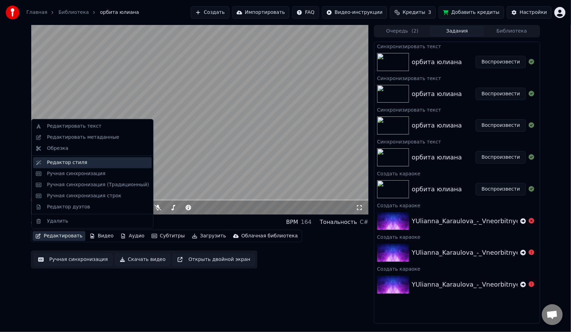
click at [71, 167] on div "Редактор стиля" at bounding box center [92, 162] width 119 height 11
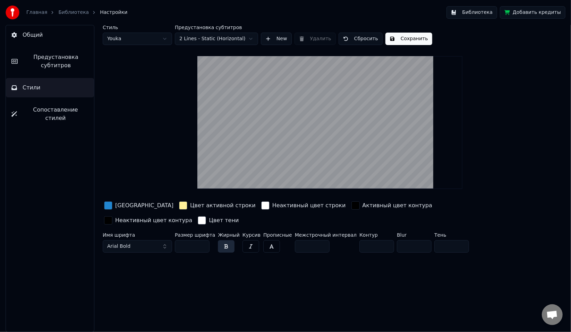
click at [49, 111] on span "Сопоставление стилей" at bounding box center [56, 114] width 66 height 17
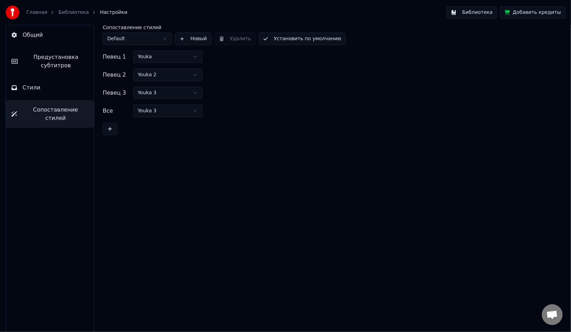
click at [50, 94] on button "Стили" at bounding box center [50, 87] width 88 height 19
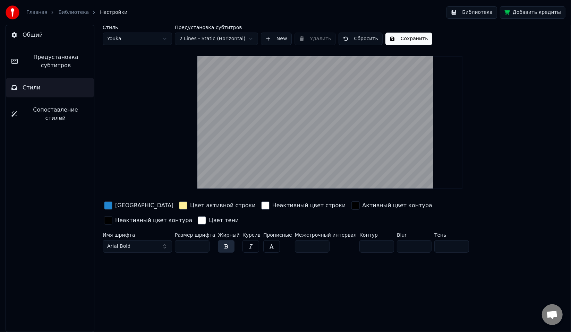
click at [206, 42] on html "Главная Библиотека Настройки Библиотека Добавить кредиты Общий Предустановка су…" at bounding box center [285, 166] width 571 height 332
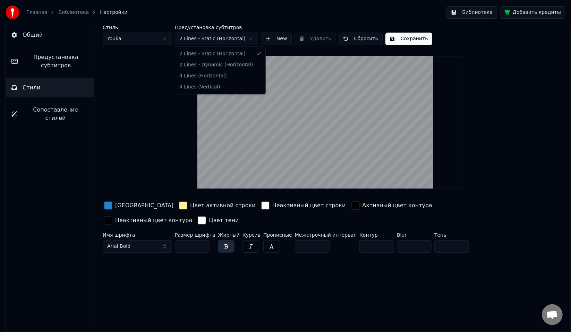
click at [143, 39] on html "Главная Библиотека Настройки Библиотека Добавить кредиты Общий Предустановка су…" at bounding box center [285, 166] width 571 height 332
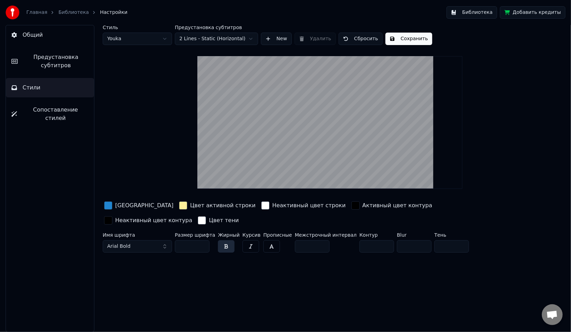
click at [146, 39] on html "Главная Библиотека Настройки Библиотека Добавить кредиты Общий Предустановка су…" at bounding box center [285, 166] width 571 height 332
click at [137, 248] on button "Arial Bold" at bounding box center [137, 246] width 69 height 12
click at [289, 271] on div "Стиль Youka Предустановка субтитров 2 Lines - Static (Horizontal) New Удалить С…" at bounding box center [330, 178] width 482 height 307
click at [62, 14] on link "Библиотека" at bounding box center [73, 12] width 31 height 7
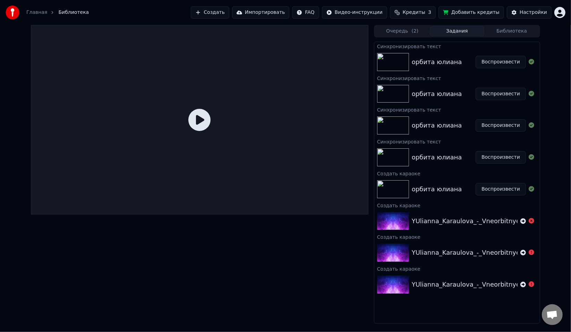
click at [488, 64] on button "Воспроизвести" at bounding box center [501, 62] width 50 height 12
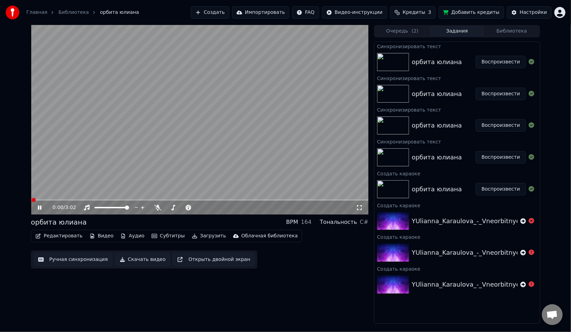
click at [39, 210] on icon at bounding box center [39, 208] width 3 height 4
click at [56, 238] on button "Редактировать" at bounding box center [59, 236] width 53 height 10
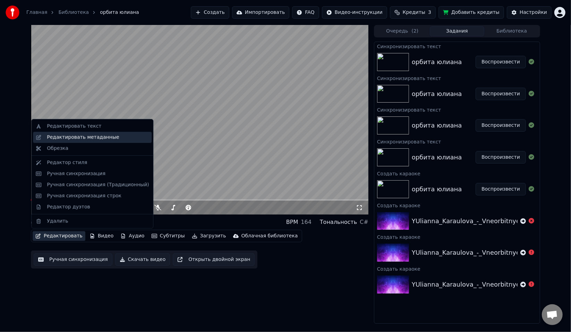
click at [66, 138] on div "Редактировать метаданные" at bounding box center [83, 137] width 72 height 7
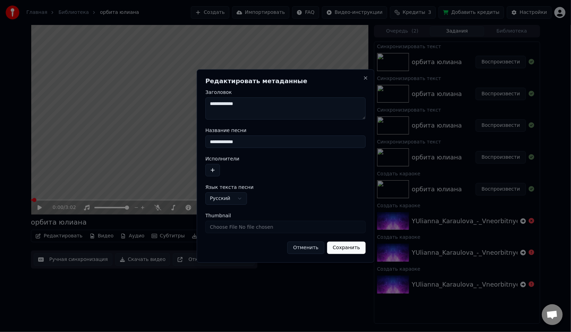
click at [258, 141] on input "**********" at bounding box center [285, 142] width 160 height 12
drag, startPoint x: 260, startPoint y: 108, endPoint x: 205, endPoint y: 108, distance: 54.8
click at [205, 108] on div "**********" at bounding box center [286, 166] width 178 height 194
click at [349, 252] on button "Сохранить" at bounding box center [346, 248] width 39 height 12
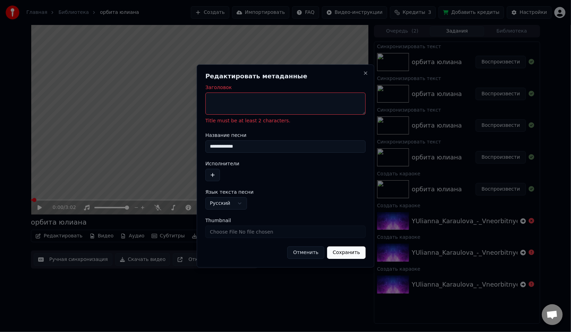
click at [237, 103] on textarea "Заголовок" at bounding box center [285, 104] width 160 height 22
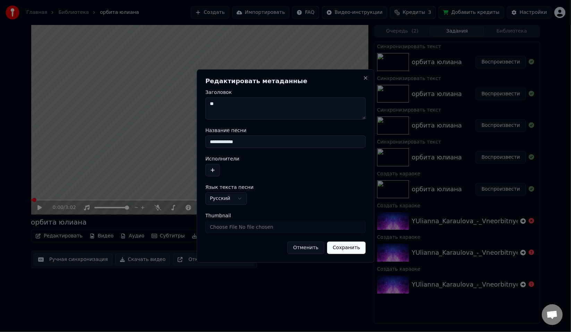
click at [350, 252] on button "Сохранить" at bounding box center [346, 248] width 39 height 12
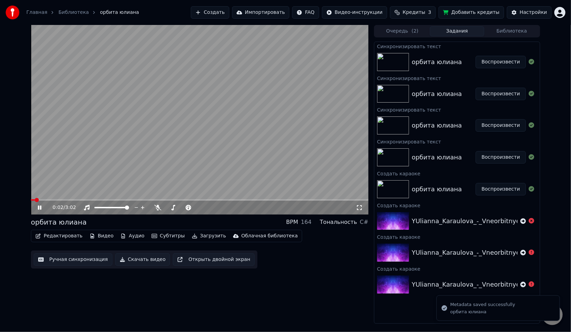
click at [36, 208] on icon at bounding box center [44, 208] width 16 height 6
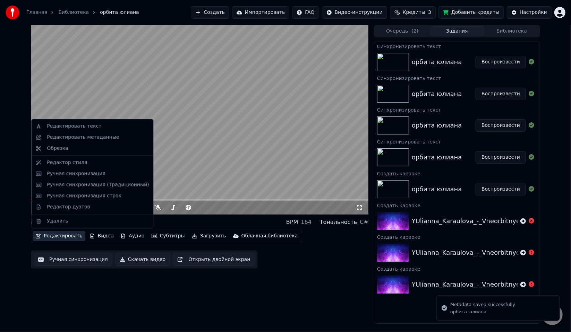
click at [61, 236] on button "Редактировать" at bounding box center [59, 236] width 53 height 10
click at [78, 139] on div "Редактировать метаданные" at bounding box center [83, 137] width 72 height 7
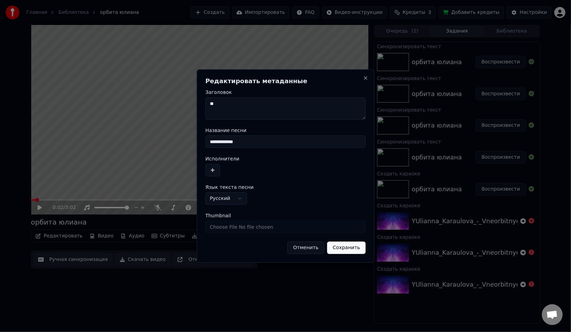
click at [225, 144] on input "**********" at bounding box center [285, 142] width 160 height 12
click at [345, 252] on button "Сохранить" at bounding box center [346, 248] width 39 height 12
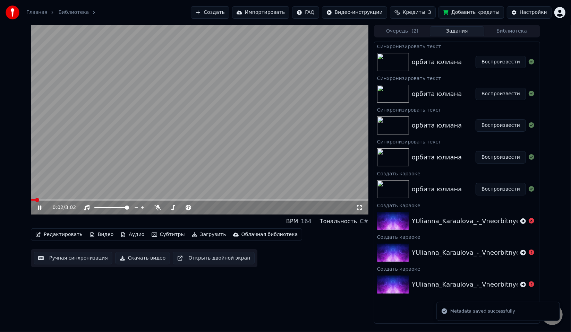
click at [40, 207] on icon at bounding box center [44, 208] width 16 height 6
click at [40, 207] on icon at bounding box center [39, 207] width 4 height 5
click at [36, 199] on div "0:02 / 3:02" at bounding box center [200, 120] width 338 height 190
click at [31, 201] on span at bounding box center [33, 200] width 4 height 4
click at [38, 207] on icon at bounding box center [39, 207] width 4 height 5
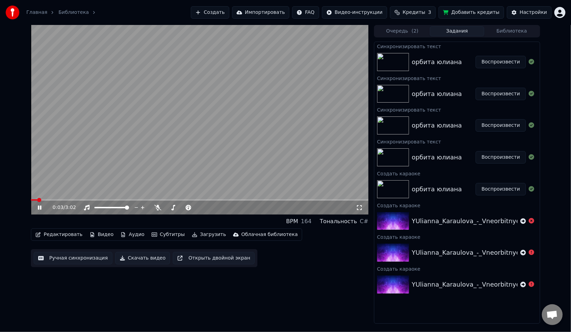
click at [38, 207] on icon at bounding box center [39, 208] width 3 height 4
click at [69, 260] on button "Ручная синхронизация" at bounding box center [73, 258] width 79 height 12
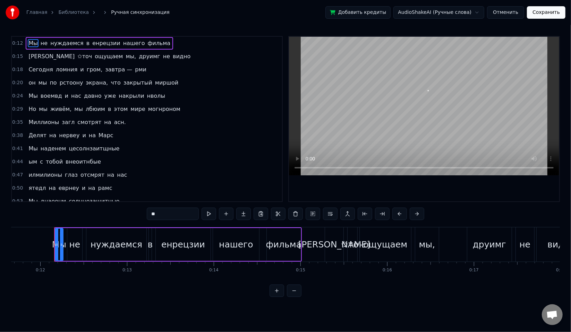
scroll to position [0, 1020]
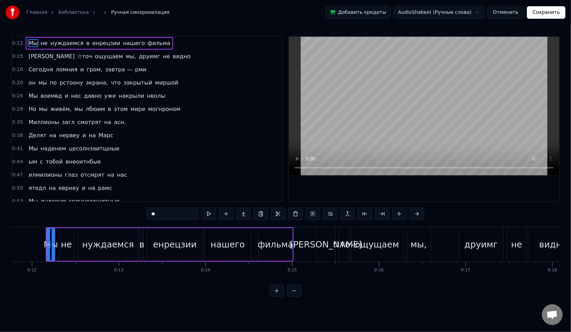
click at [164, 244] on div "енрецзии" at bounding box center [175, 244] width 44 height 13
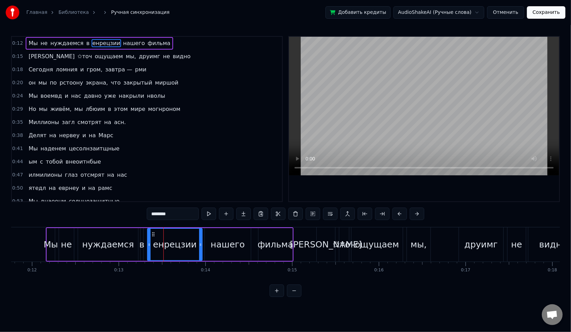
click at [147, 215] on input "********" at bounding box center [173, 214] width 52 height 12
click at [152, 215] on input "********" at bounding box center [173, 214] width 52 height 12
click at [160, 214] on input "********" at bounding box center [173, 214] width 52 height 12
paste input "*"
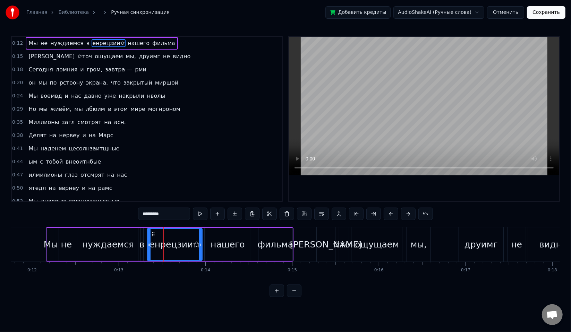
click at [181, 234] on div "енрецзии✩" at bounding box center [175, 245] width 54 height 32
click at [154, 215] on input "*********" at bounding box center [164, 214] width 52 height 12
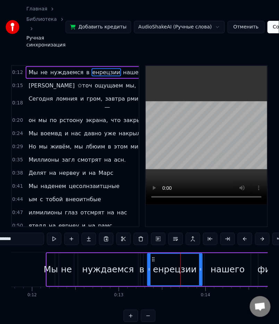
click at [98, 75] on span "енрецзии" at bounding box center [106, 72] width 29 height 8
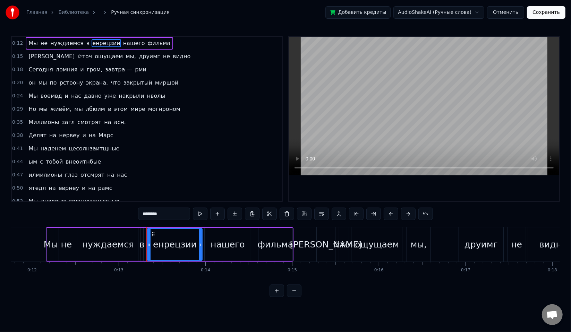
click at [150, 216] on input "********" at bounding box center [164, 214] width 52 height 12
paste input "*"
click at [174, 241] on div "енрецзии✦" at bounding box center [175, 244] width 51 height 13
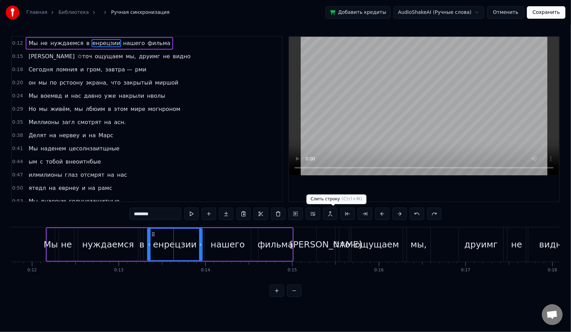
click at [341, 199] on span "( Ctrl+M )" at bounding box center [351, 199] width 21 height 5
click at [139, 209] on input "********" at bounding box center [155, 214] width 52 height 12
paste input "*"
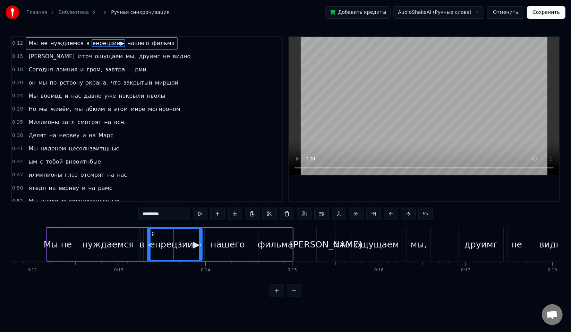
click at [169, 237] on div "енрецзии▶" at bounding box center [175, 245] width 54 height 32
click at [332, 185] on div at bounding box center [424, 119] width 270 height 165
click at [141, 215] on input "********" at bounding box center [155, 214] width 52 height 12
paste input "*"
type input "*********"
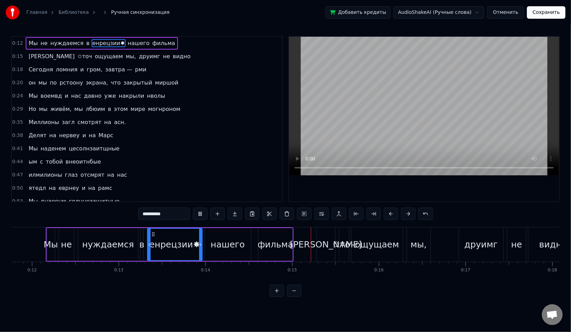
click at [182, 238] on div "енрецзии✸" at bounding box center [175, 245] width 54 height 32
click at [69, 12] on link "Библиотека" at bounding box center [73, 12] width 31 height 7
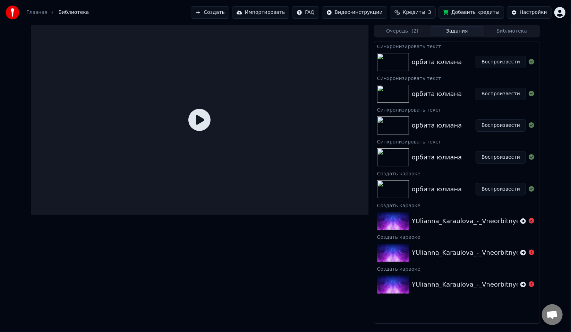
click at [518, 62] on button "Воспроизвести" at bounding box center [501, 62] width 50 height 12
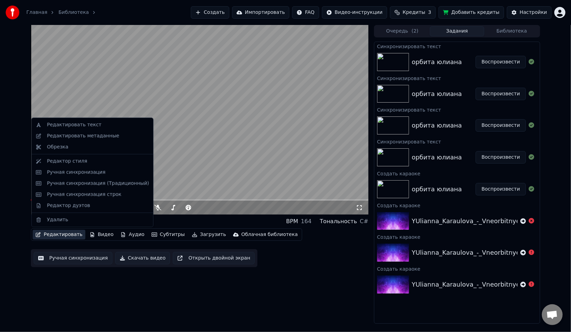
click at [61, 235] on button "Редактировать" at bounding box center [59, 235] width 53 height 10
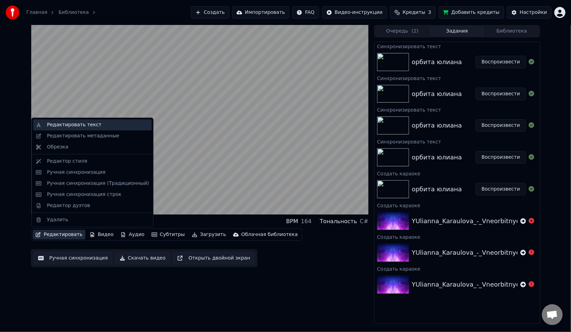
click at [69, 128] on div "Редактировать текст" at bounding box center [92, 124] width 119 height 11
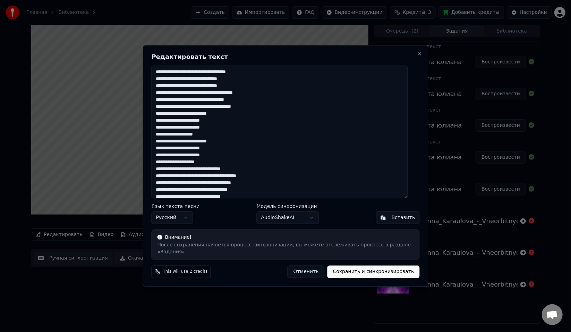
click at [312, 270] on button "Отменить" at bounding box center [306, 272] width 37 height 12
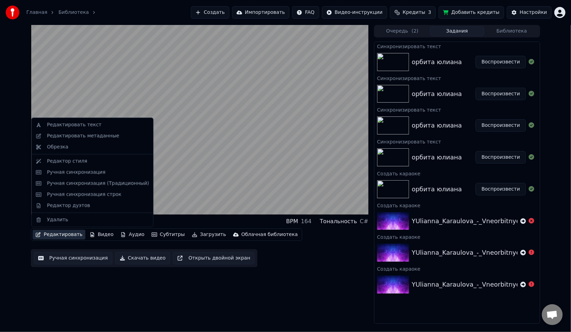
click at [59, 234] on button "Редактировать" at bounding box center [59, 235] width 53 height 10
click at [62, 164] on div "Редактор стиля" at bounding box center [67, 161] width 40 height 7
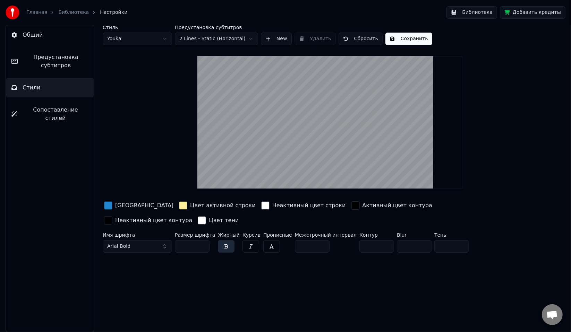
click at [142, 40] on html "Главная Библиотека Настройки Библиотека Добавить кредиты Общий Предустановка су…" at bounding box center [285, 166] width 571 height 332
click at [142, 44] on html "Главная Библиотека Настройки Библиотека Добавить кредиты Общий Предустановка су…" at bounding box center [285, 166] width 571 height 332
click at [142, 38] on html "Главная Библиотека Настройки Библиотека Добавить кредиты Общий Предустановка су…" at bounding box center [285, 166] width 571 height 332
click at [144, 245] on button "Arial Bold" at bounding box center [137, 246] width 69 height 12
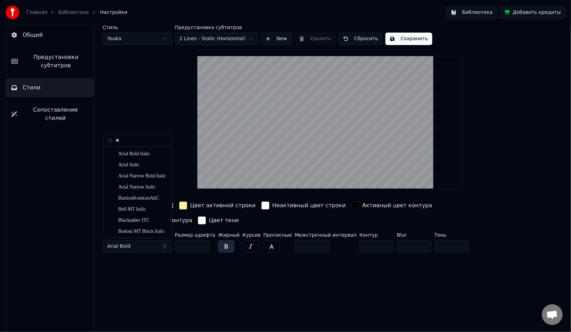
type input "*"
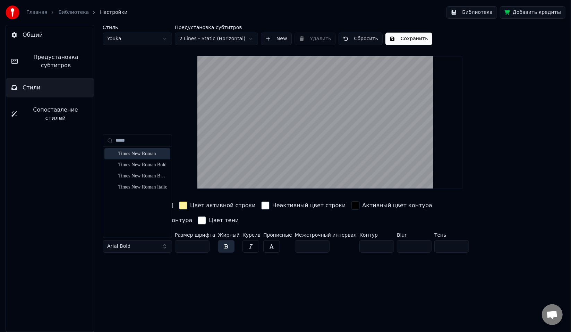
type input "*****"
click at [149, 153] on div "Times New Roman" at bounding box center [142, 154] width 49 height 7
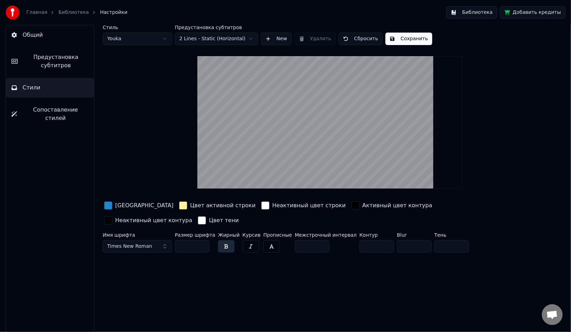
click at [424, 39] on button "Сохранить" at bounding box center [408, 39] width 47 height 12
click at [63, 13] on link "Библиотека" at bounding box center [73, 12] width 31 height 7
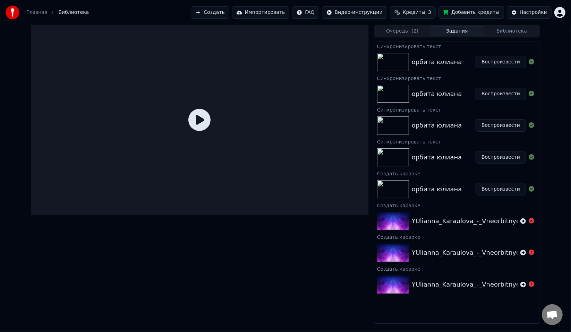
click at [505, 63] on button "Воспроизвести" at bounding box center [501, 62] width 50 height 12
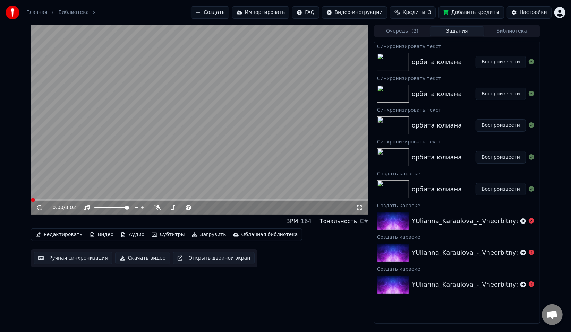
click at [175, 150] on video at bounding box center [200, 120] width 338 height 190
click at [66, 235] on button "Редактировать" at bounding box center [59, 235] width 53 height 10
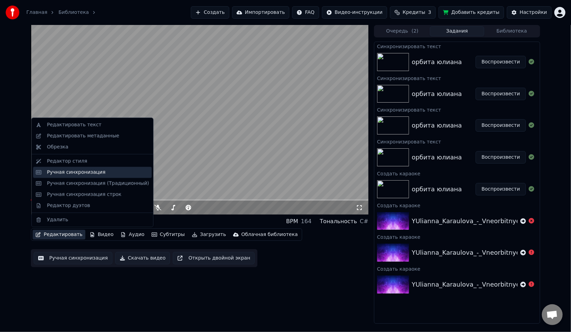
click at [77, 172] on div "Ручная синхронизация" at bounding box center [76, 172] width 59 height 7
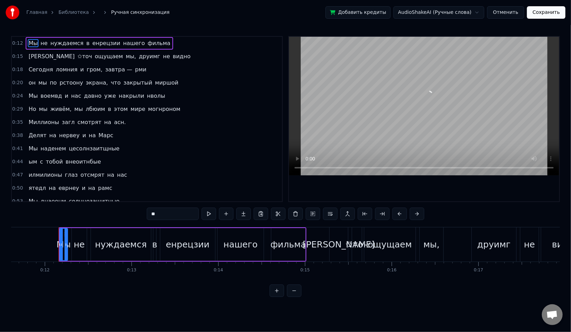
scroll to position [0, 1020]
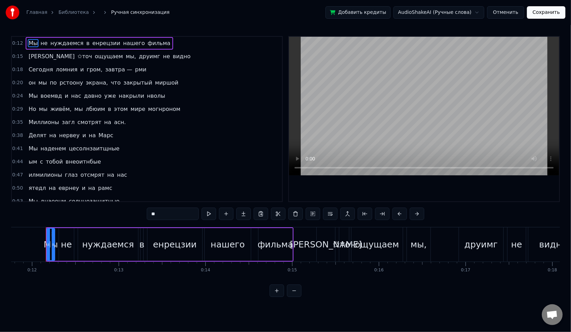
click at [153, 248] on div "енрецзии" at bounding box center [174, 244] width 55 height 33
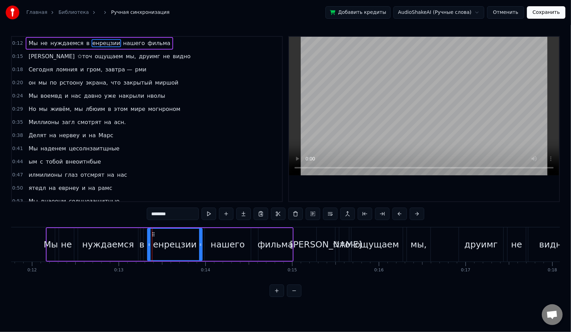
click at [165, 217] on input "********" at bounding box center [173, 214] width 52 height 12
paste input "*"
click at [175, 248] on div "енрецзии✸" at bounding box center [175, 244] width 51 height 13
click at [318, 186] on div at bounding box center [424, 119] width 270 height 165
click at [150, 210] on input "********" at bounding box center [164, 214] width 52 height 12
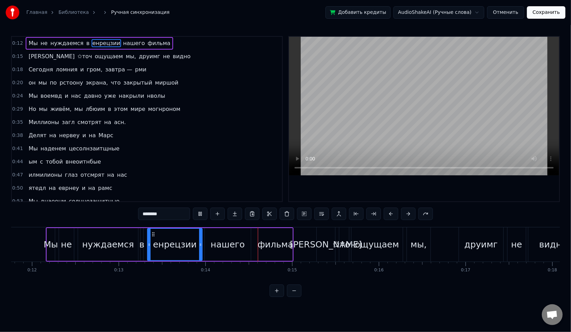
paste input "*"
click at [178, 241] on div "енрецзии♥" at bounding box center [174, 244] width 51 height 13
click at [138, 214] on input "*********" at bounding box center [164, 214] width 52 height 12
paste input "*"
type input "**********"
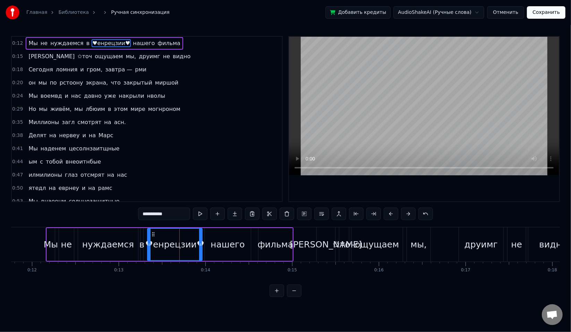
click at [184, 241] on div "♥енрецзии♥" at bounding box center [174, 244] width 59 height 13
click at [67, 12] on link "Библиотека" at bounding box center [73, 12] width 31 height 7
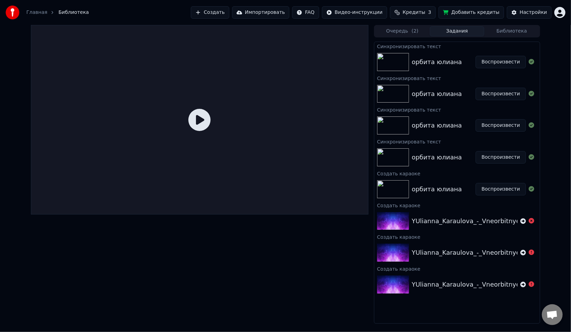
click at [519, 68] on button "Воспроизвести" at bounding box center [501, 62] width 50 height 12
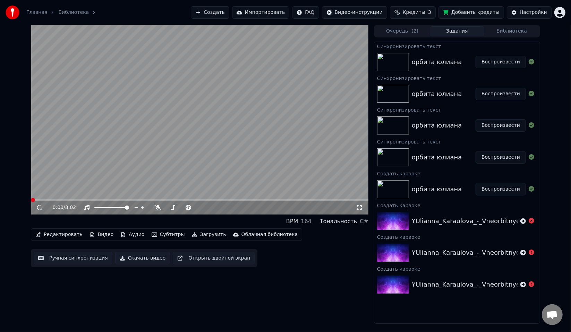
click at [162, 110] on video at bounding box center [200, 120] width 338 height 190
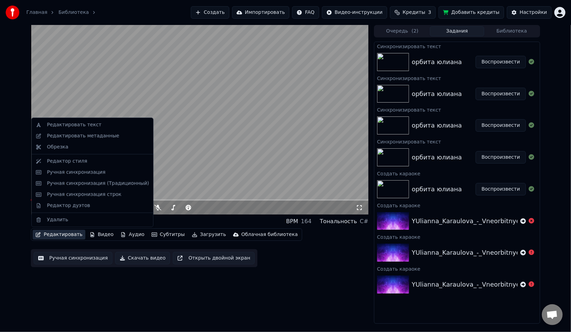
click at [61, 238] on button "Редактировать" at bounding box center [59, 235] width 53 height 10
click at [65, 122] on div "Редактировать текст" at bounding box center [74, 124] width 54 height 7
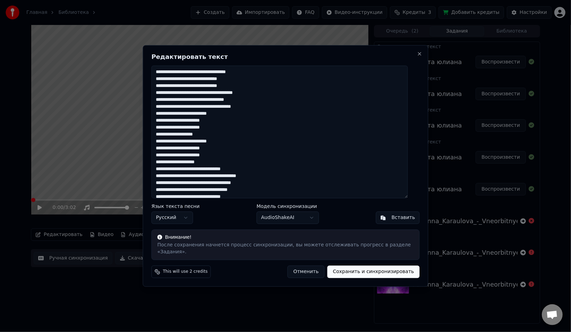
click at [211, 75] on textarea at bounding box center [280, 132] width 256 height 133
click at [186, 97] on textarea at bounding box center [280, 132] width 256 height 133
type textarea "**********"
click at [347, 268] on button "Сохранить и синхронизировать" at bounding box center [374, 272] width 92 height 12
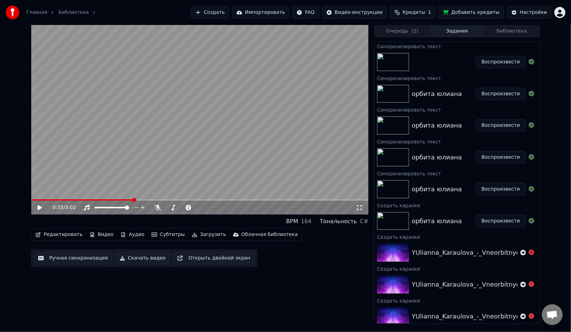
click at [303, 145] on video at bounding box center [200, 120] width 338 height 190
click at [138, 175] on video at bounding box center [200, 120] width 338 height 190
click at [126, 200] on span at bounding box center [83, 199] width 105 height 1
click at [130, 200] on span at bounding box center [131, 200] width 4 height 4
click at [125, 200] on span at bounding box center [78, 199] width 94 height 1
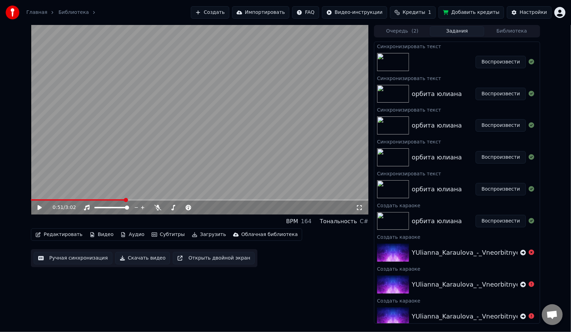
click at [117, 199] on span at bounding box center [78, 199] width 94 height 1
click at [61, 234] on button "Редактировать" at bounding box center [59, 235] width 53 height 10
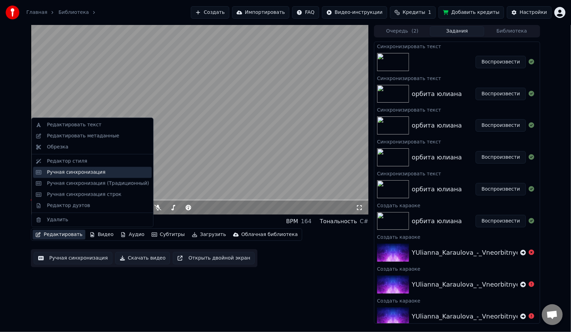
click at [69, 173] on div "Ручная синхронизация" at bounding box center [76, 172] width 59 height 7
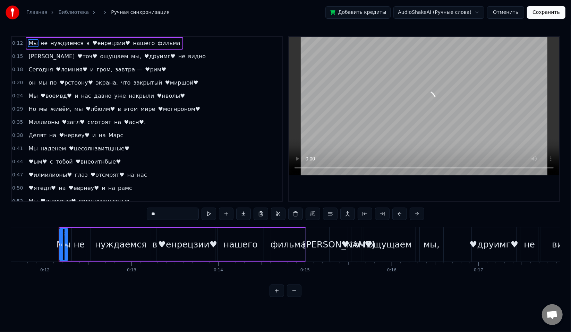
scroll to position [0, 1020]
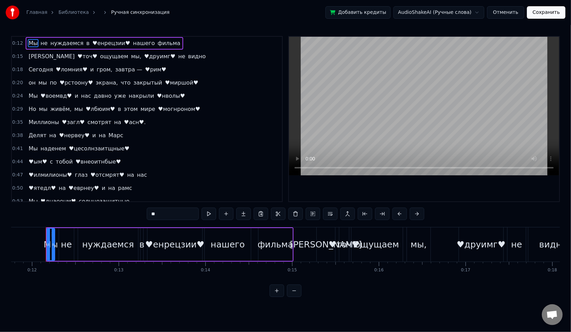
click at [85, 164] on span "♥внеоитнбые♥" at bounding box center [98, 162] width 47 height 8
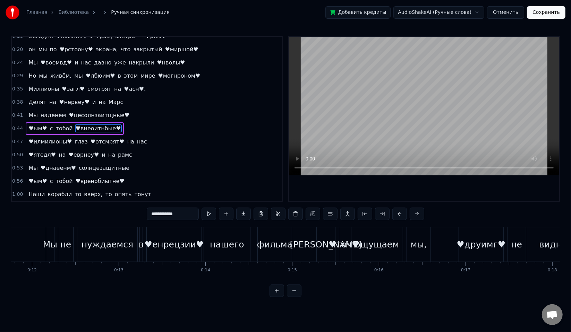
scroll to position [43, 0]
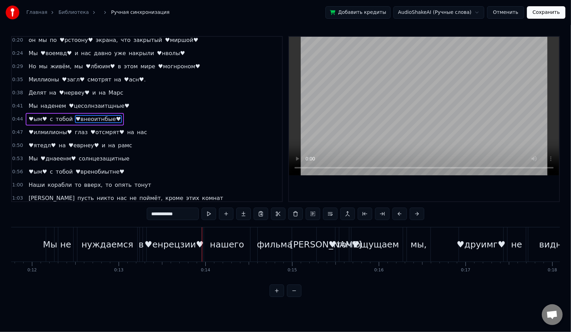
click at [78, 170] on span "♥вренобиытне♥" at bounding box center [100, 172] width 50 height 8
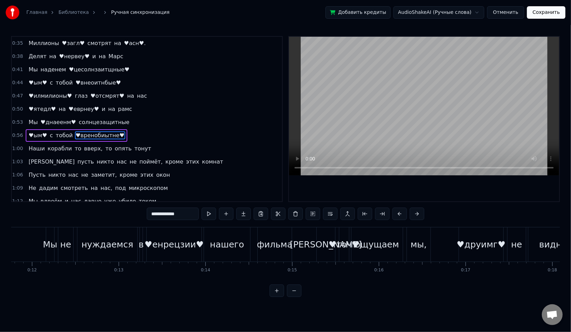
scroll to position [95, 0]
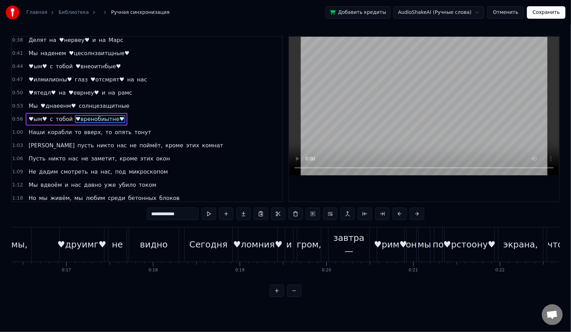
click at [147, 211] on input "**********" at bounding box center [173, 214] width 52 height 12
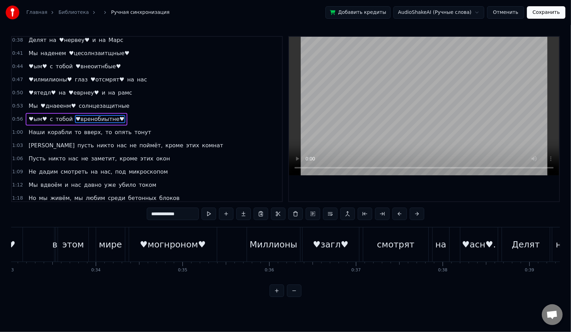
click at [147, 213] on input "**********" at bounding box center [173, 214] width 52 height 12
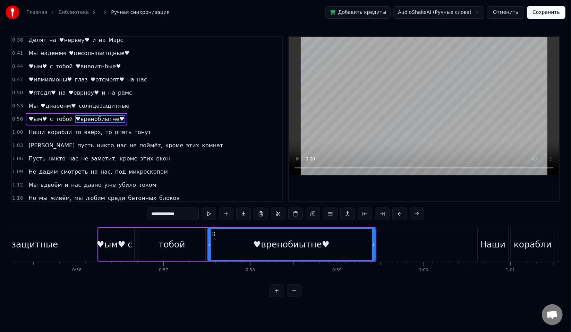
scroll to position [0, 4952]
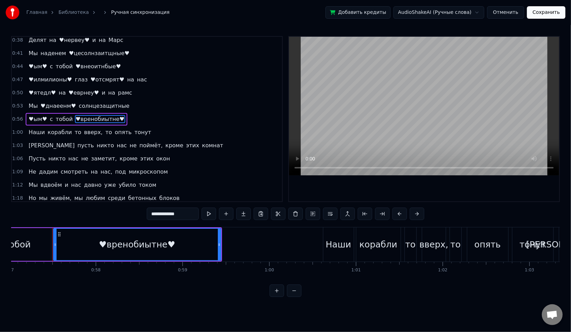
click at [147, 213] on input "**********" at bounding box center [173, 214] width 52 height 12
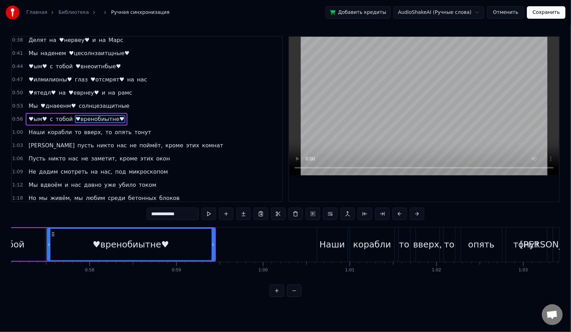
click at [87, 68] on span "♥внеоитнбые♥" at bounding box center [98, 66] width 47 height 8
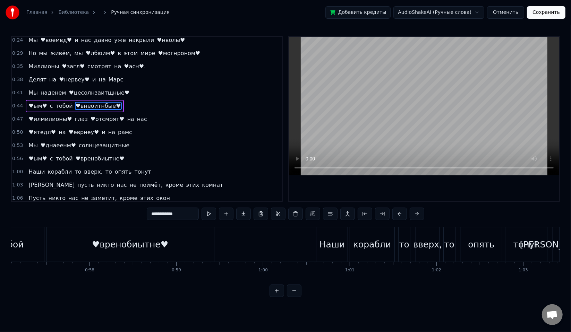
scroll to position [43, 0]
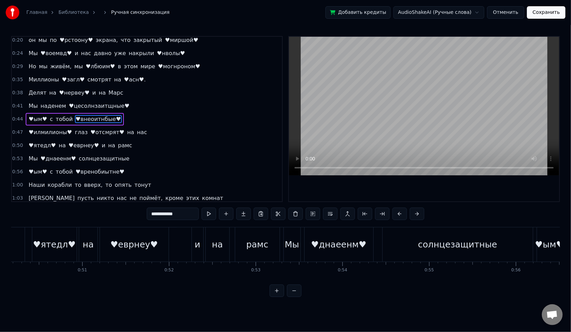
click at [151, 219] on input "**********" at bounding box center [173, 214] width 52 height 12
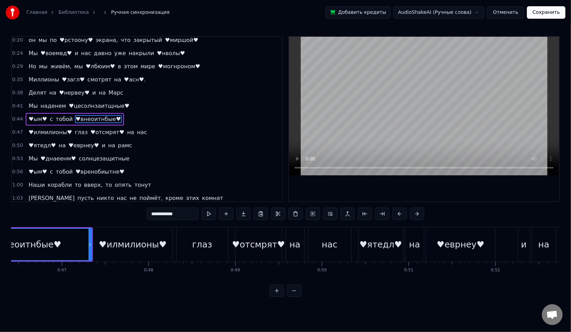
click at [151, 219] on input "**********" at bounding box center [173, 214] width 52 height 12
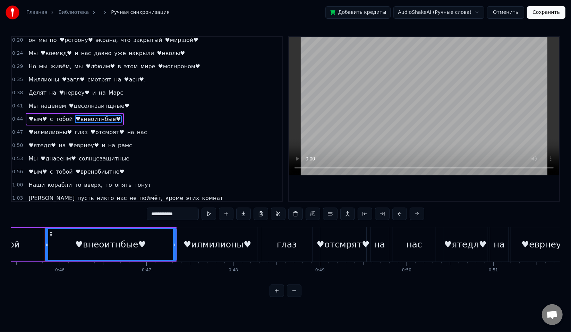
paste input "*"
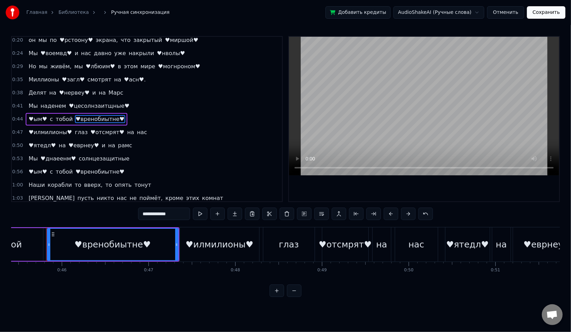
type input "**********"
click at [125, 250] on div "♥вренобиытне♥" at bounding box center [113, 244] width 76 height 13
click at [553, 18] on button "Сохранить" at bounding box center [546, 12] width 39 height 12
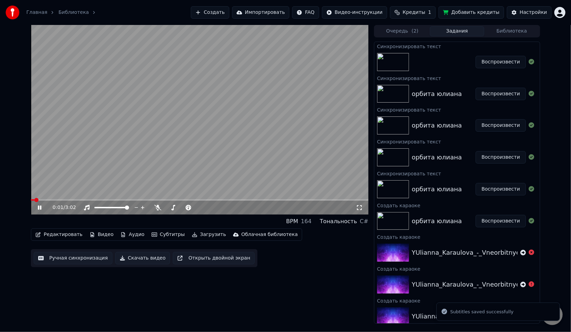
click at [81, 201] on div "0:01 / 3:02" at bounding box center [200, 208] width 338 height 14
click at [81, 201] on div "0:02 / 3:02" at bounding box center [200, 208] width 338 height 14
click at [80, 200] on span at bounding box center [200, 199] width 338 height 1
click at [71, 200] on span at bounding box center [51, 199] width 41 height 1
click at [120, 180] on video at bounding box center [200, 120] width 338 height 190
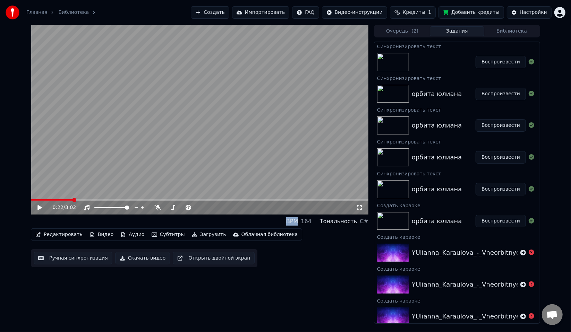
click at [142, 164] on video at bounding box center [200, 120] width 338 height 190
click at [450, 51] on div "Воспроизвести" at bounding box center [456, 62] width 165 height 24
click at [498, 33] on button "Библиотека" at bounding box center [511, 31] width 55 height 10
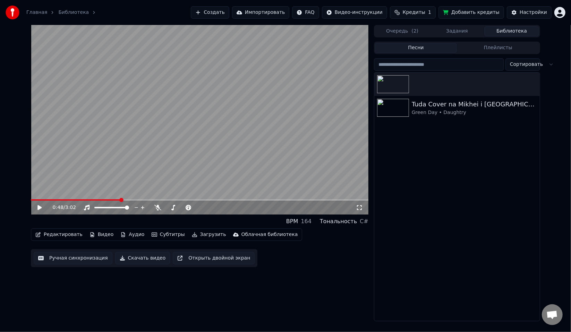
click at [474, 29] on button "Задания" at bounding box center [457, 31] width 55 height 10
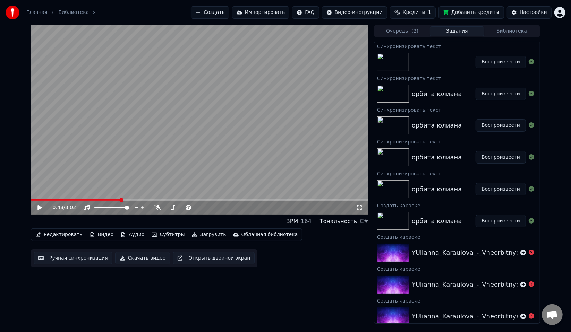
click at [151, 261] on button "Скачать видео" at bounding box center [142, 258] width 55 height 12
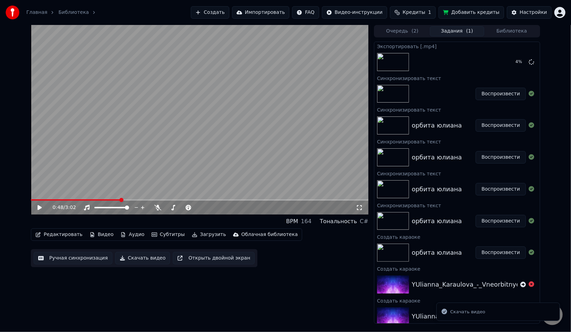
click at [453, 314] on div "Скачать видео" at bounding box center [467, 312] width 35 height 7
click at [128, 258] on button "Скачать видео" at bounding box center [142, 258] width 55 height 12
click at [508, 28] on button "Библиотека" at bounding box center [511, 31] width 55 height 10
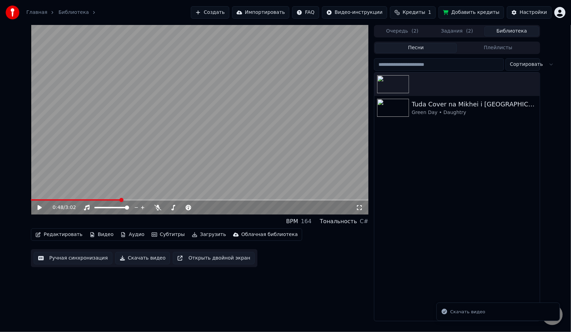
click at [470, 28] on span "( 2 )" at bounding box center [469, 31] width 7 height 7
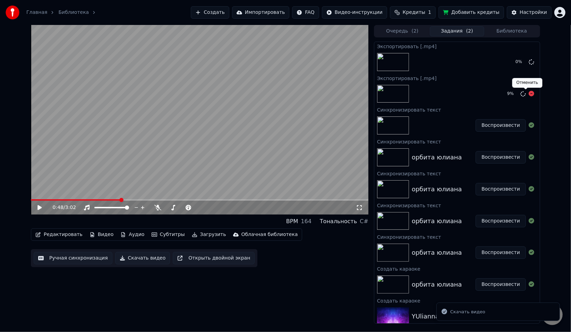
click at [529, 93] on icon at bounding box center [532, 94] width 6 height 6
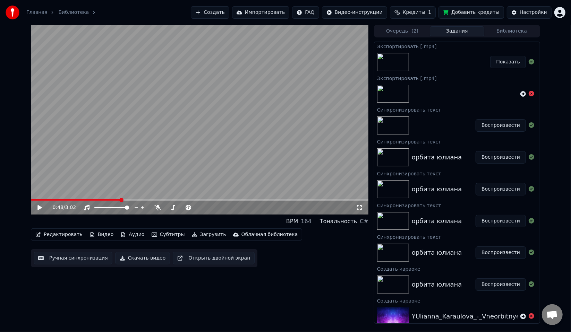
click at [512, 62] on button "Показать" at bounding box center [508, 62] width 36 height 12
click at [416, 13] on span "Кредиты" at bounding box center [414, 12] width 23 height 7
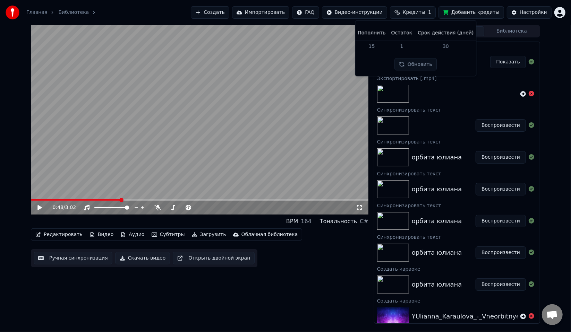
click at [419, 64] on button "Обновить" at bounding box center [416, 64] width 42 height 12
click at [404, 45] on td "1" at bounding box center [402, 46] width 27 height 12
click at [384, 46] on td "15" at bounding box center [371, 46] width 33 height 12
click at [443, 44] on td "30" at bounding box center [445, 46] width 61 height 12
click at [458, 10] on button "Добавить кредиты" at bounding box center [472, 12] width 66 height 12
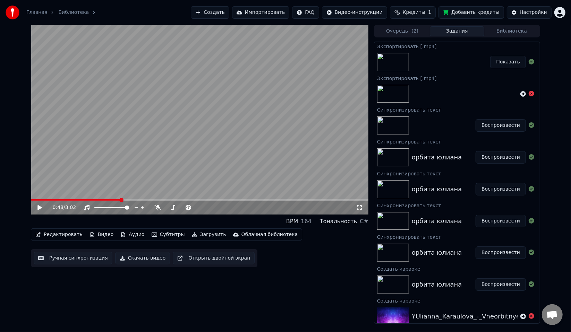
click at [409, 10] on span "Кредиты" at bounding box center [414, 12] width 23 height 7
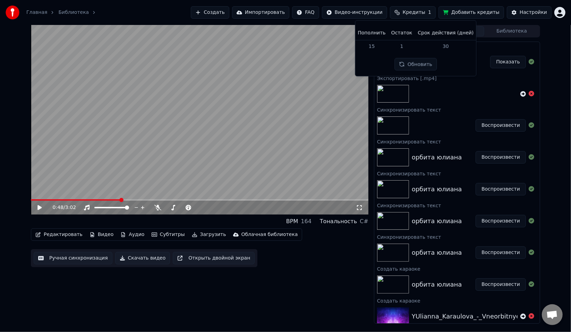
click at [333, 270] on div "0:48 / 3:02 BPM 164 Тональность C# Редактировать Видео Аудио Субтитры Загрузить…" at bounding box center [200, 174] width 338 height 299
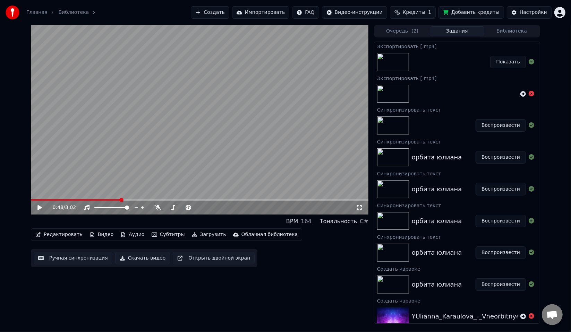
click at [68, 237] on button "Редактировать" at bounding box center [59, 235] width 53 height 10
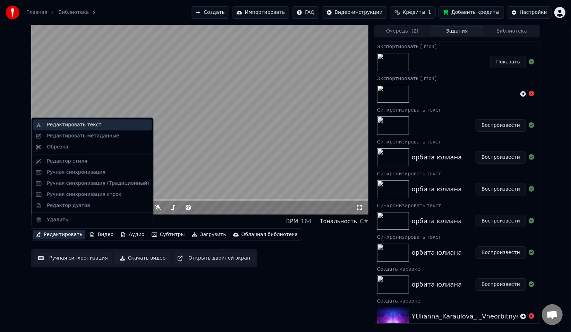
click at [80, 127] on div "Редактировать текст" at bounding box center [74, 124] width 54 height 7
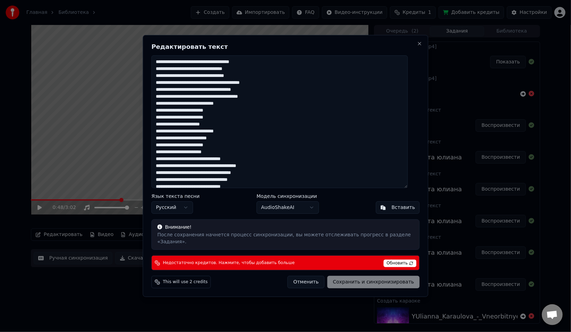
click at [210, 64] on textarea at bounding box center [280, 122] width 256 height 133
type textarea "**********"
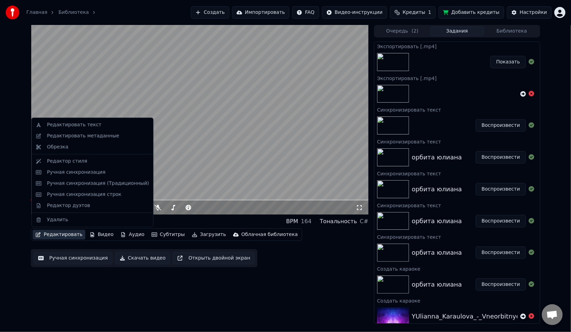
click at [57, 237] on button "Редактировать" at bounding box center [59, 235] width 53 height 10
click at [72, 173] on div "Ручная синхронизация" at bounding box center [76, 172] width 59 height 7
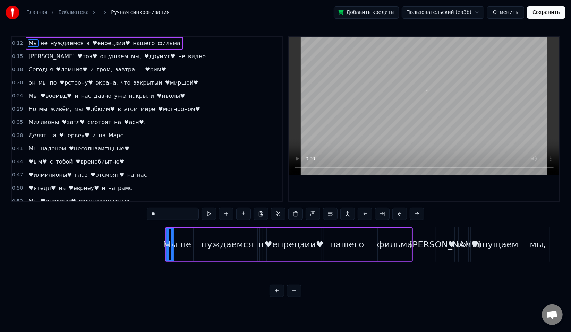
scroll to position [0, 1020]
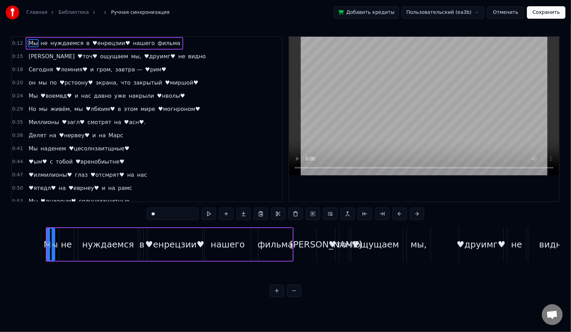
click at [158, 246] on div "♥енрецзии♥" at bounding box center [174, 244] width 59 height 13
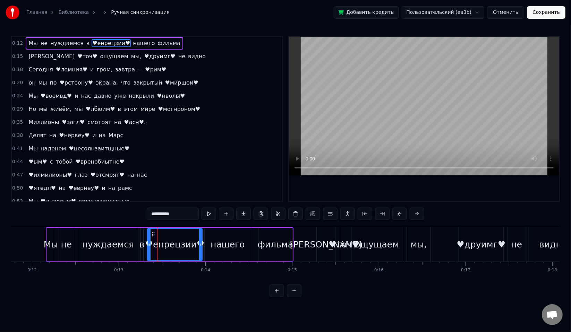
click at [147, 214] on input "**********" at bounding box center [173, 214] width 52 height 12
paste input "*"
click at [142, 213] on input "**********" at bounding box center [164, 214] width 52 height 12
click at [149, 212] on input "**********" at bounding box center [164, 214] width 52 height 12
paste input "*"
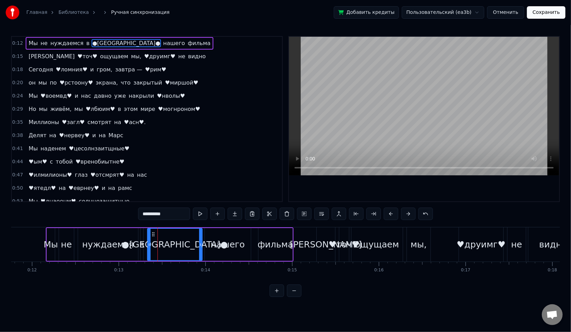
type input "**********"
click at [171, 256] on div "●[GEOGRAPHIC_DATA]●" at bounding box center [175, 245] width 54 height 32
